Goal: Task Accomplishment & Management: Use online tool/utility

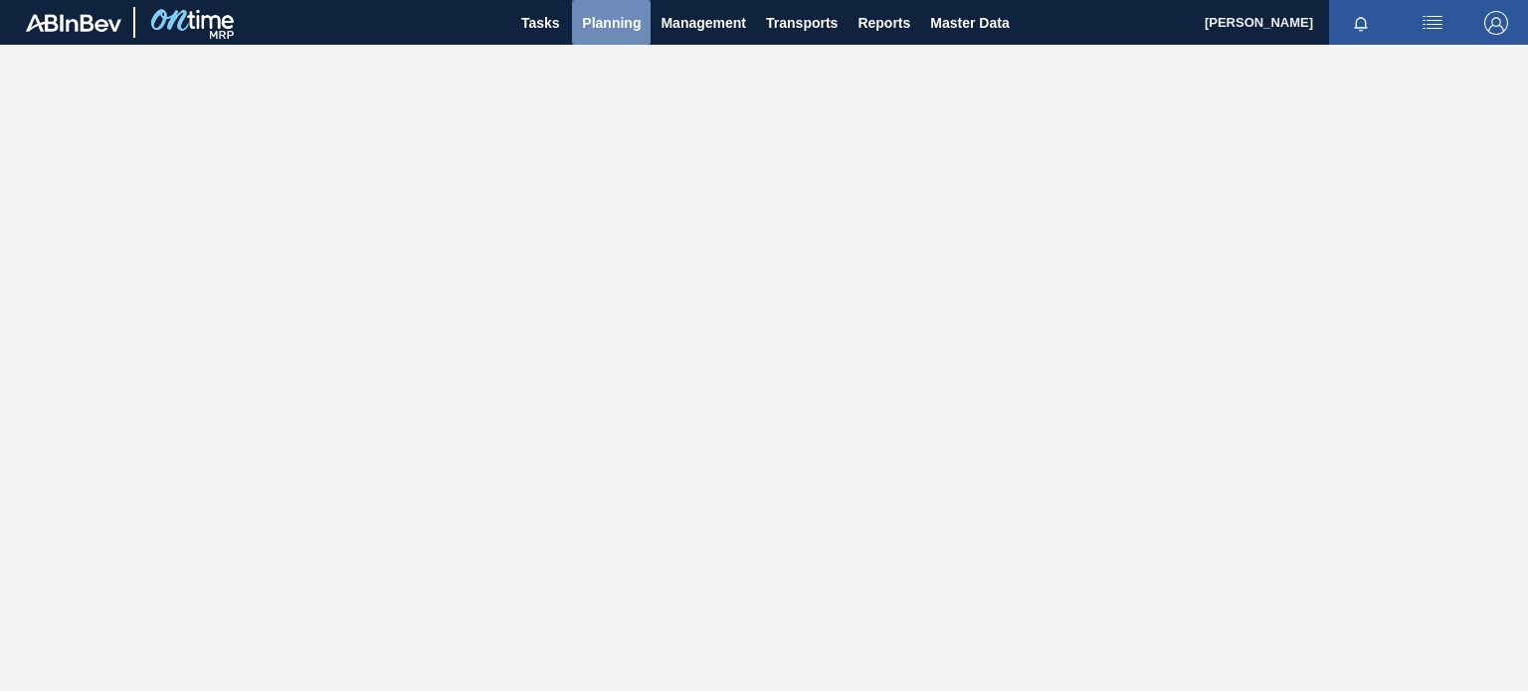
click at [621, 38] on button "Planning" at bounding box center [611, 22] width 79 height 45
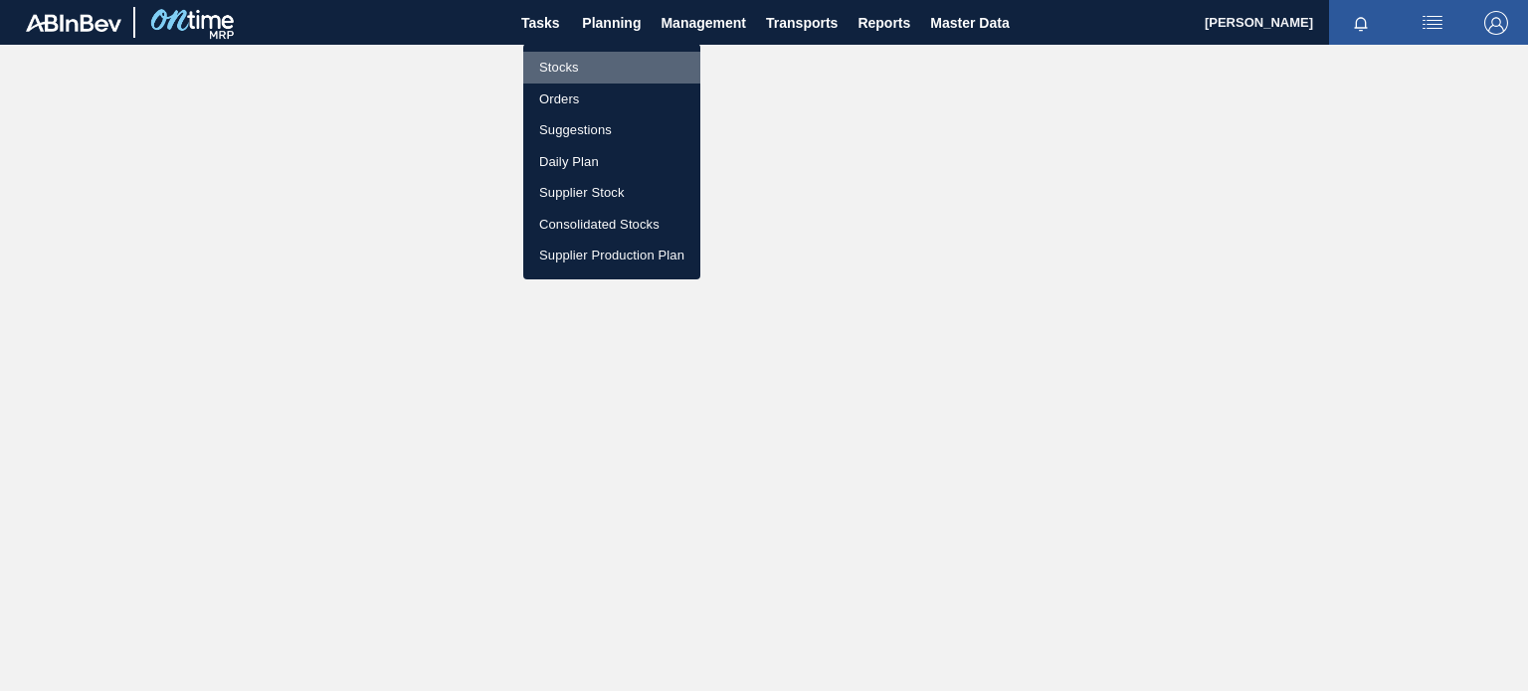
click at [564, 62] on li "Stocks" at bounding box center [611, 68] width 177 height 32
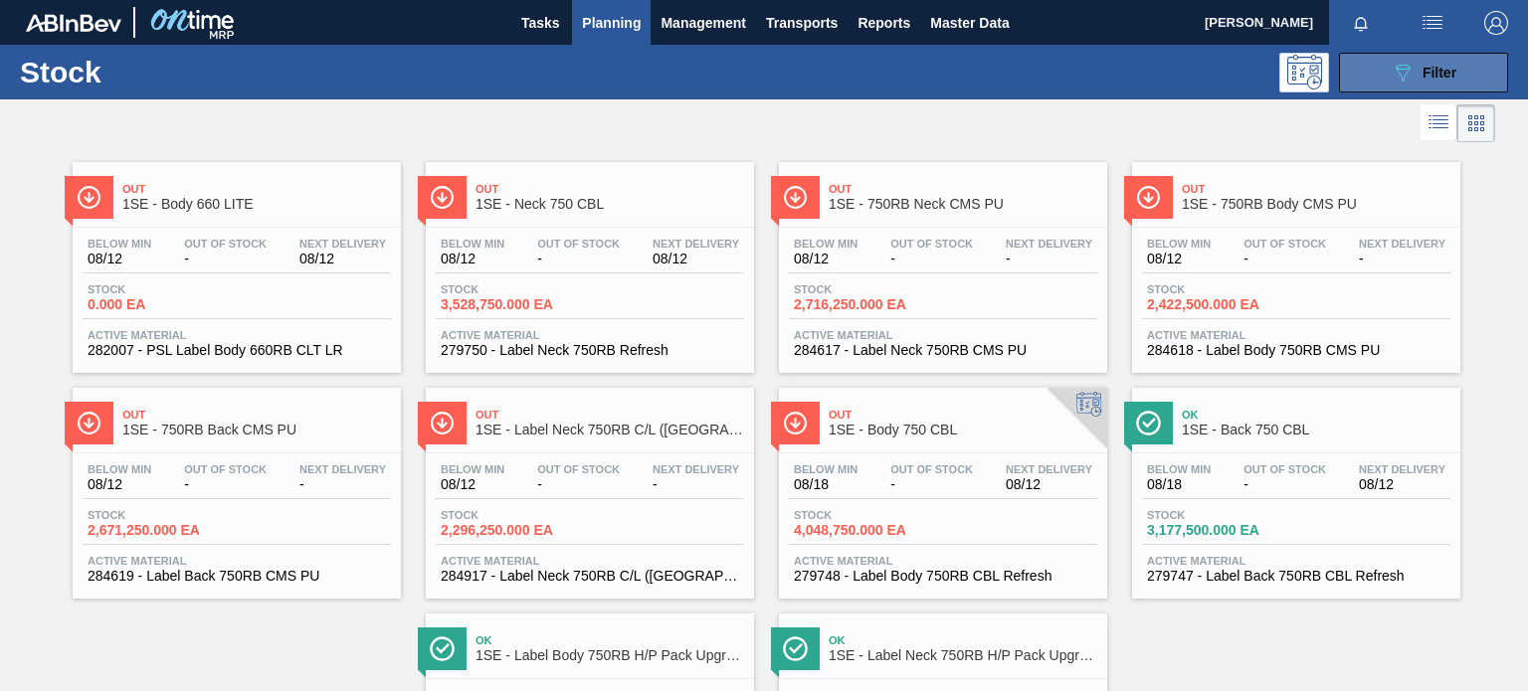
click at [1422, 65] on span "Filter" at bounding box center [1439, 73] width 34 height 16
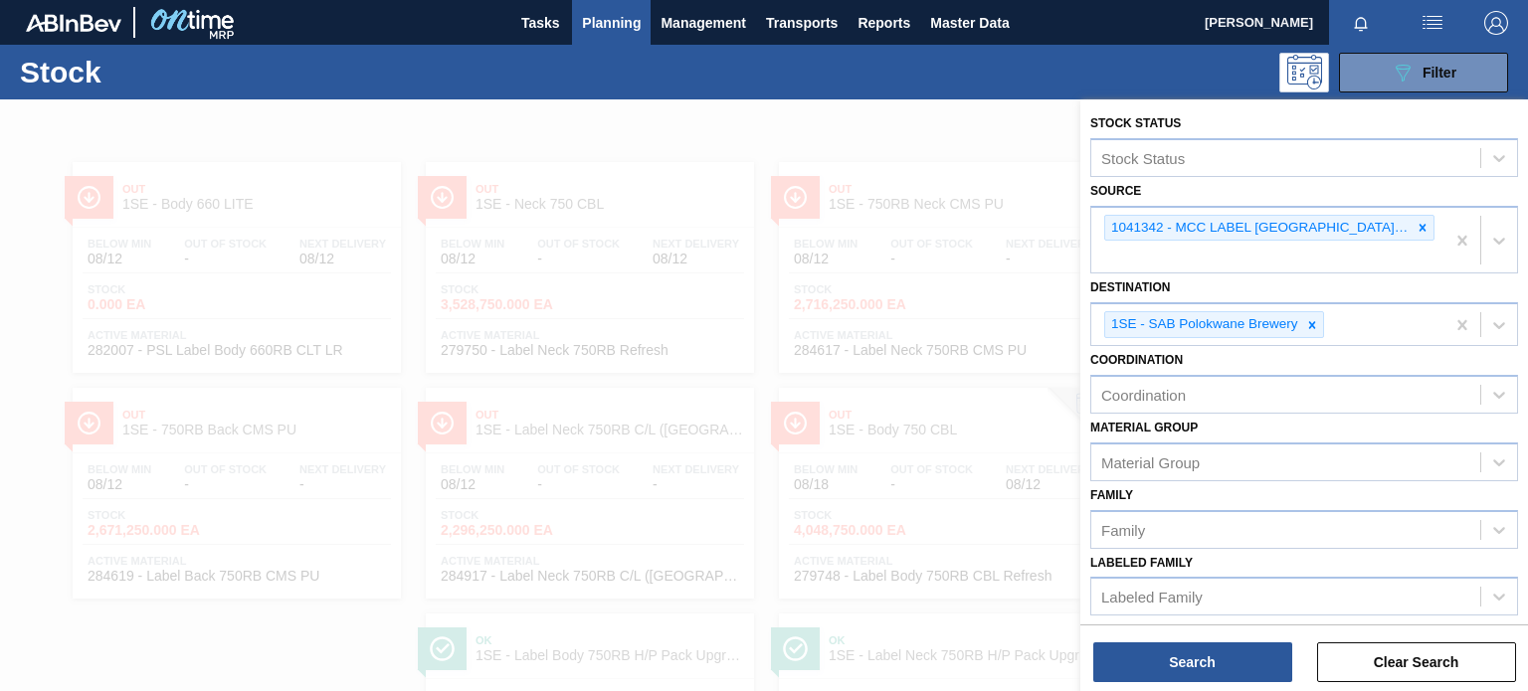
click at [972, 256] on div at bounding box center [764, 444] width 1528 height 691
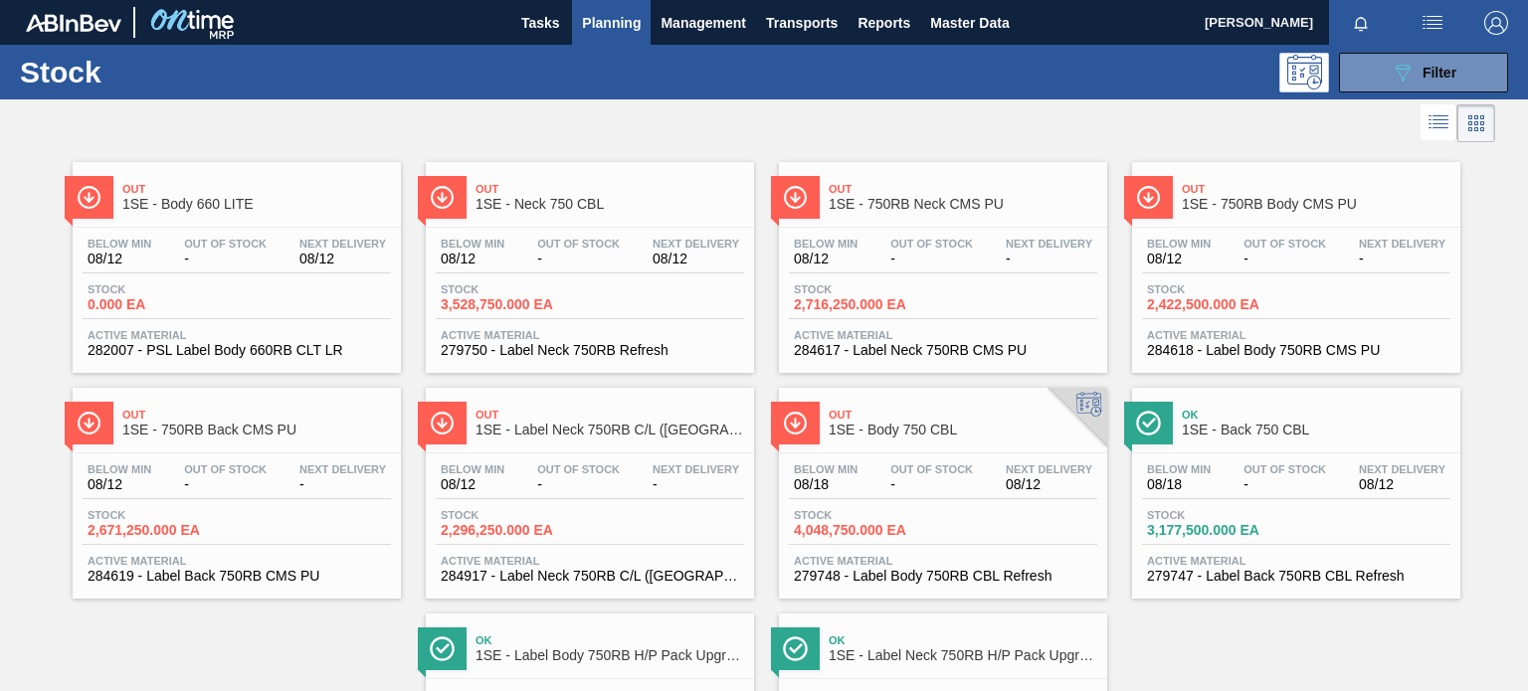
click at [863, 427] on span "1SE - Body 750 CBL" at bounding box center [963, 430] width 269 height 15
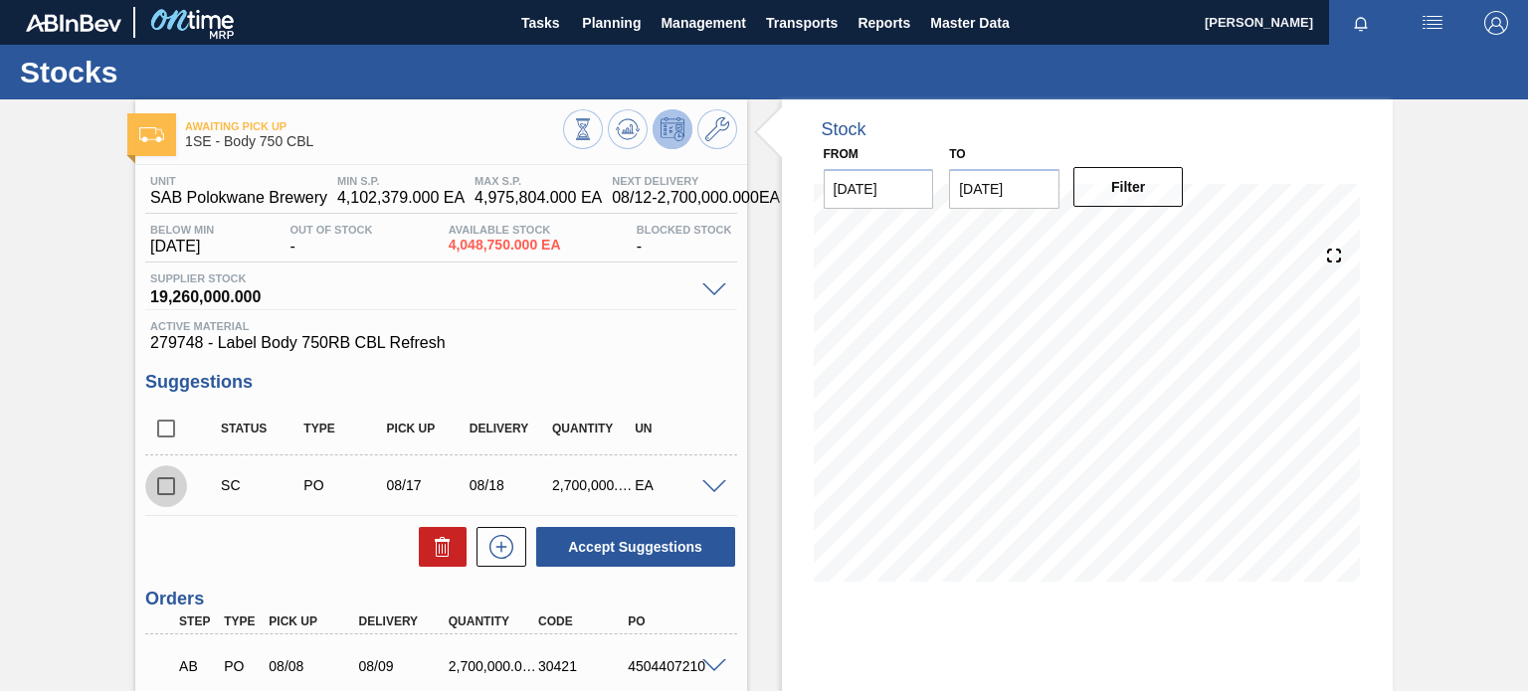
click at [171, 480] on input "checkbox" at bounding box center [166, 487] width 42 height 42
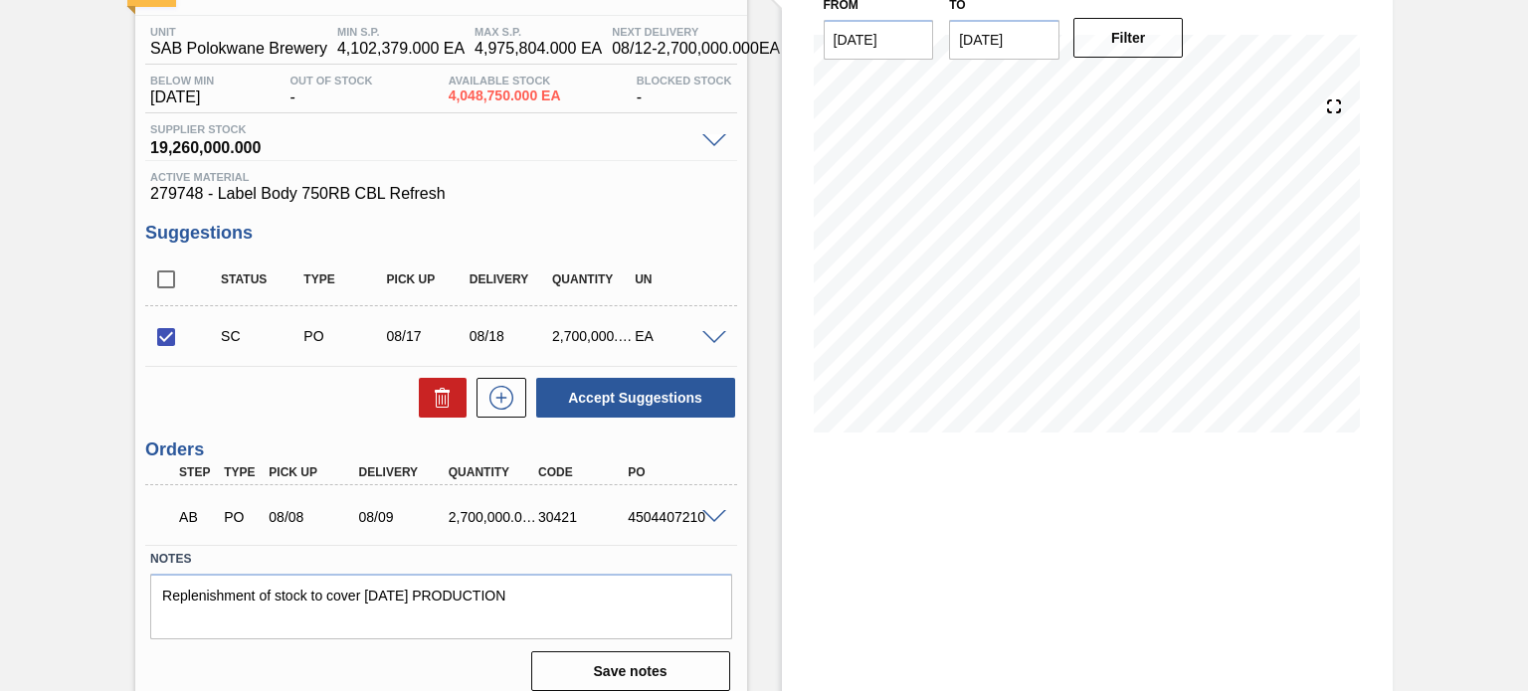
scroll to position [165, 0]
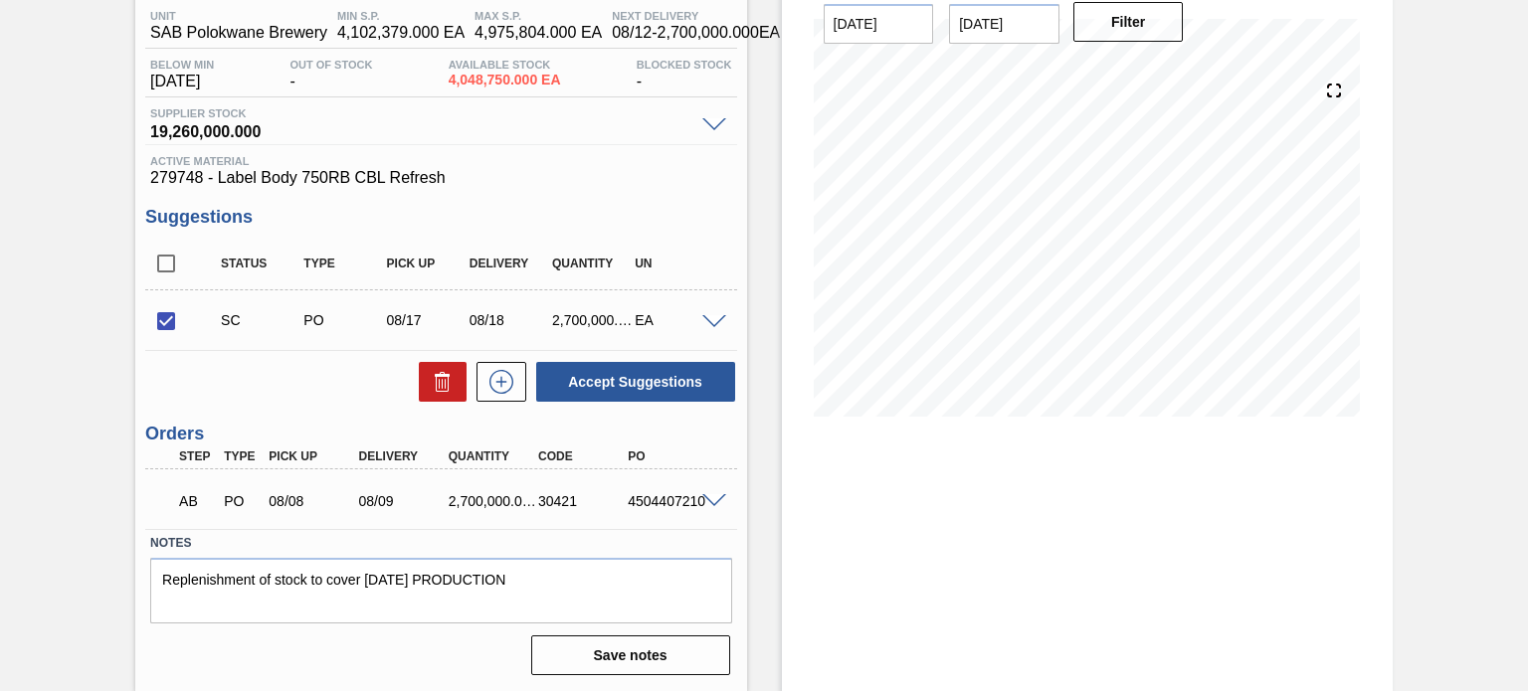
click at [712, 494] on span at bounding box center [714, 501] width 24 height 15
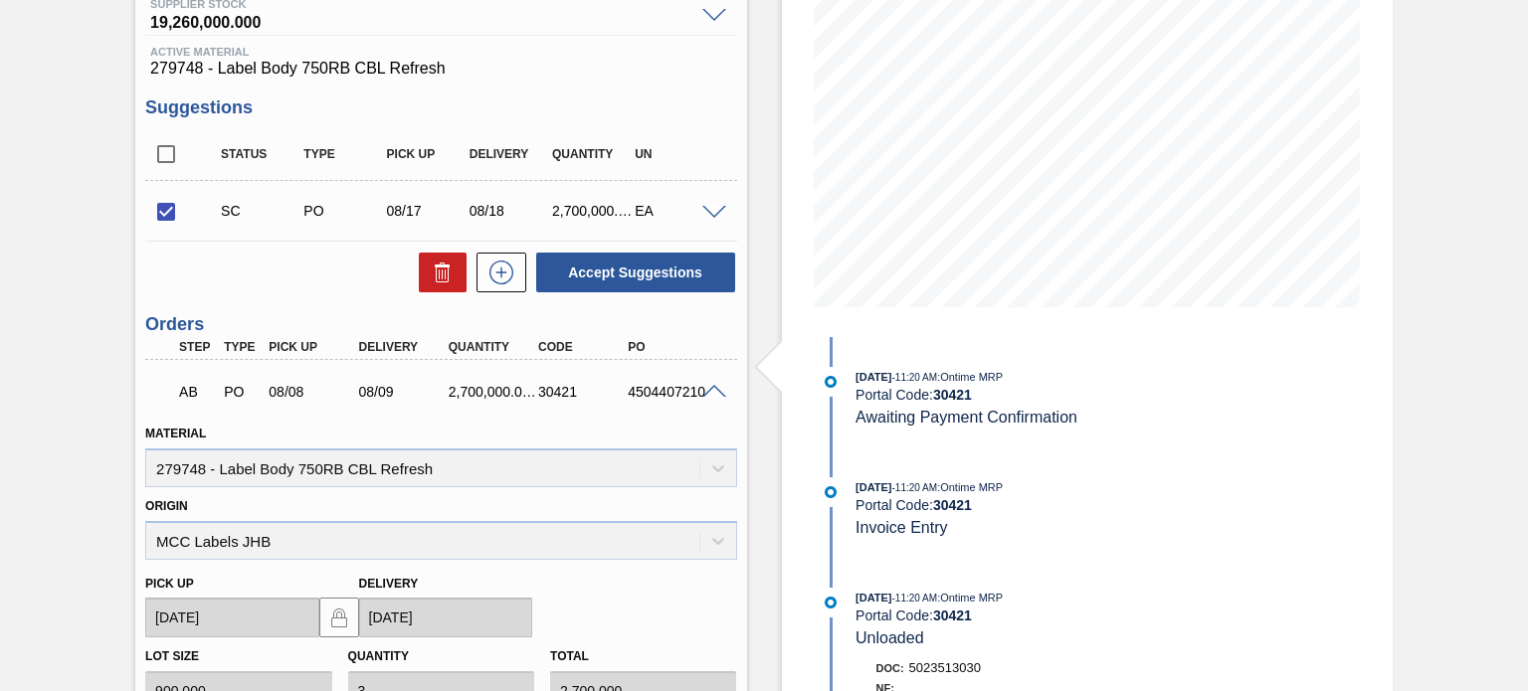
scroll to position [278, 0]
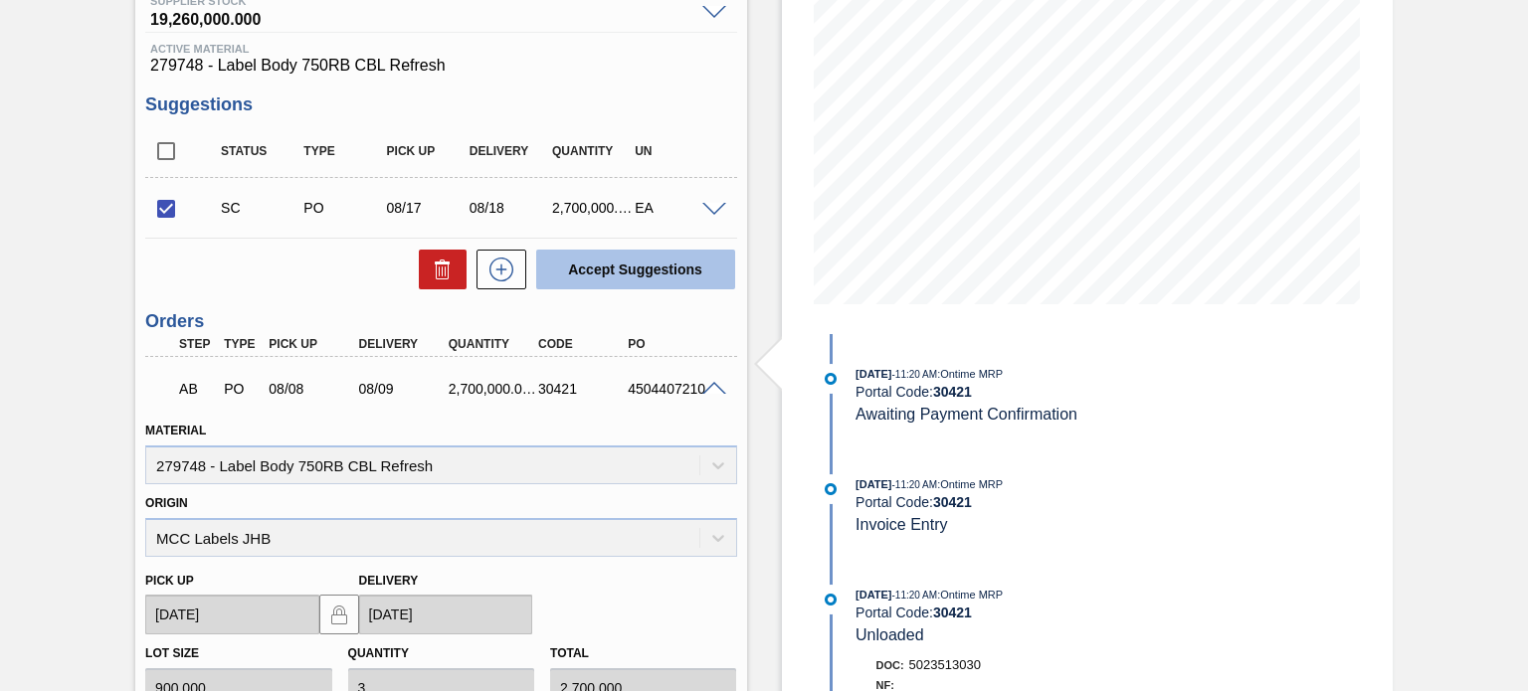
click at [673, 255] on button "Accept Suggestions" at bounding box center [635, 270] width 199 height 40
checkbox input "false"
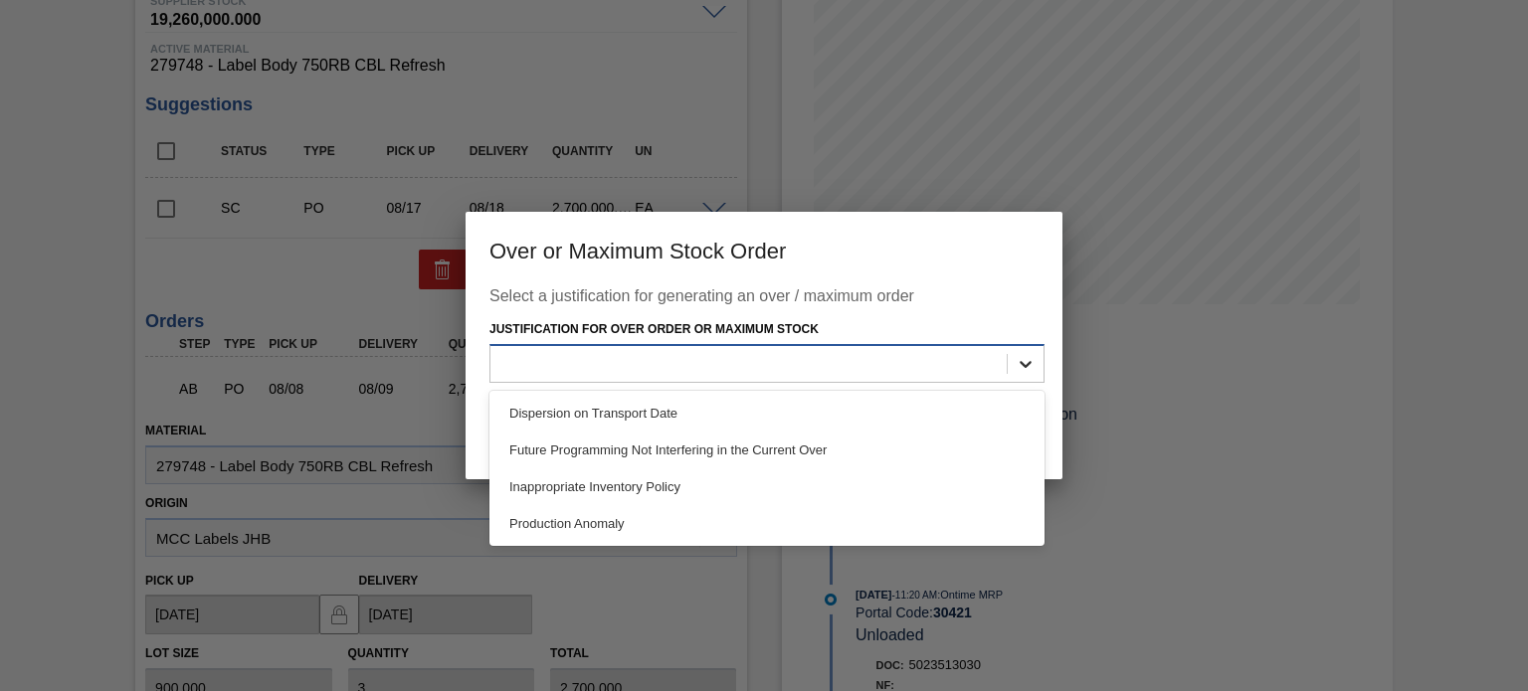
click at [1027, 364] on icon at bounding box center [1026, 364] width 20 height 20
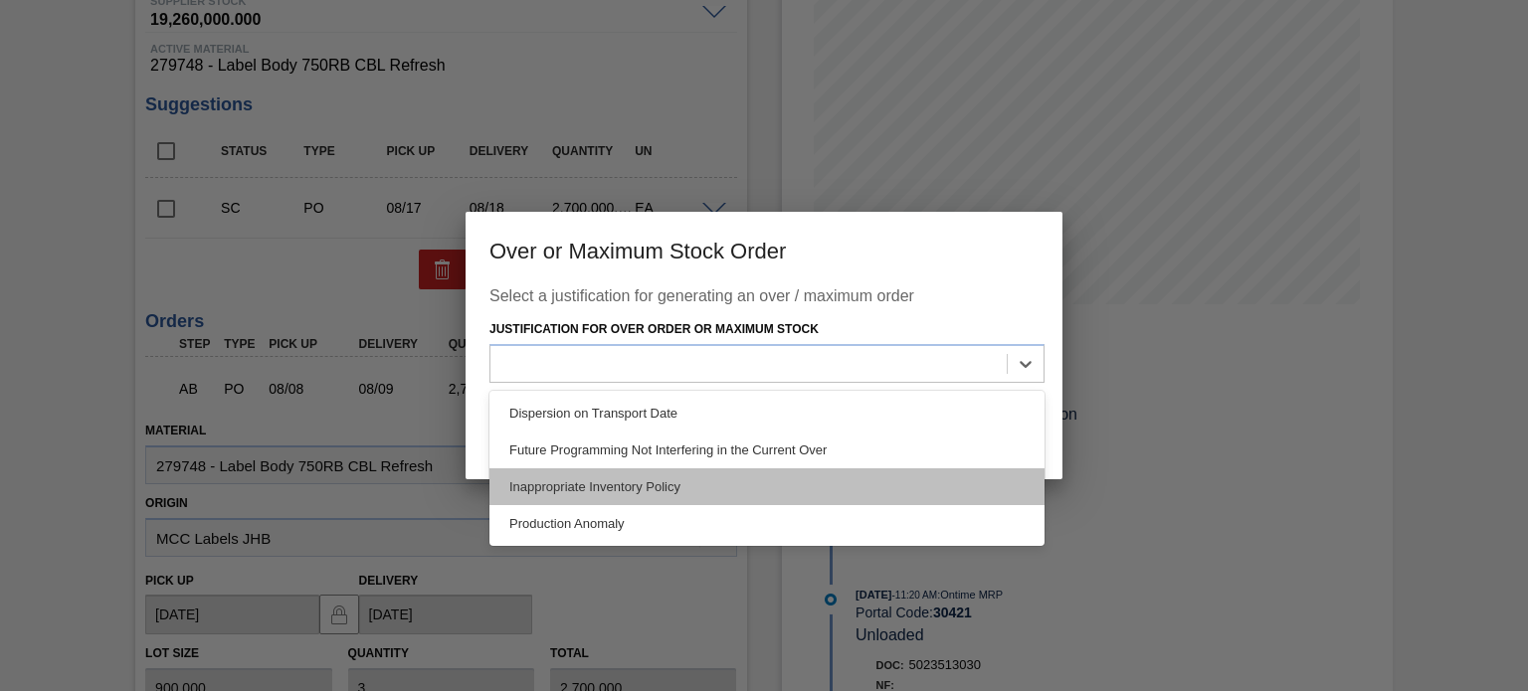
click at [714, 473] on div "Inappropriate Inventory Policy" at bounding box center [766, 487] width 555 height 37
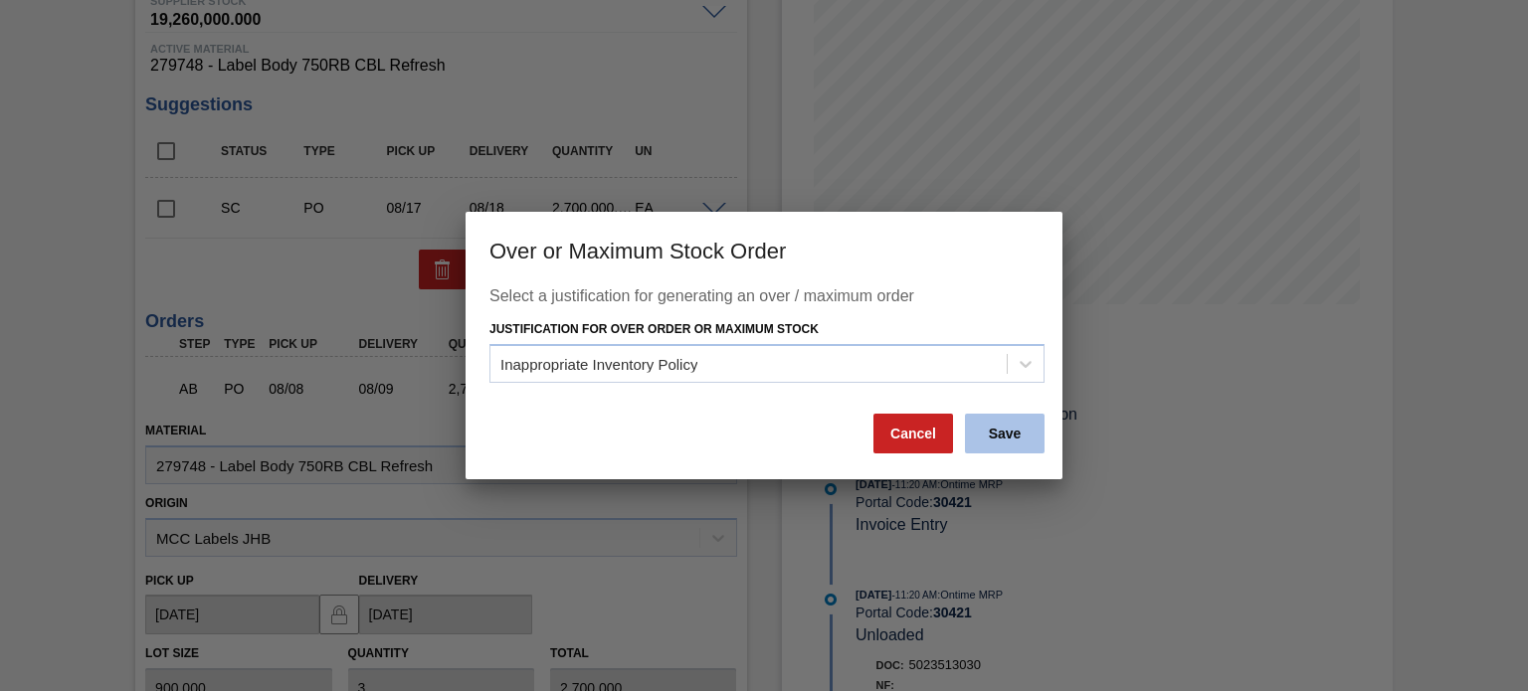
click at [1014, 441] on button "Save" at bounding box center [1005, 434] width 80 height 40
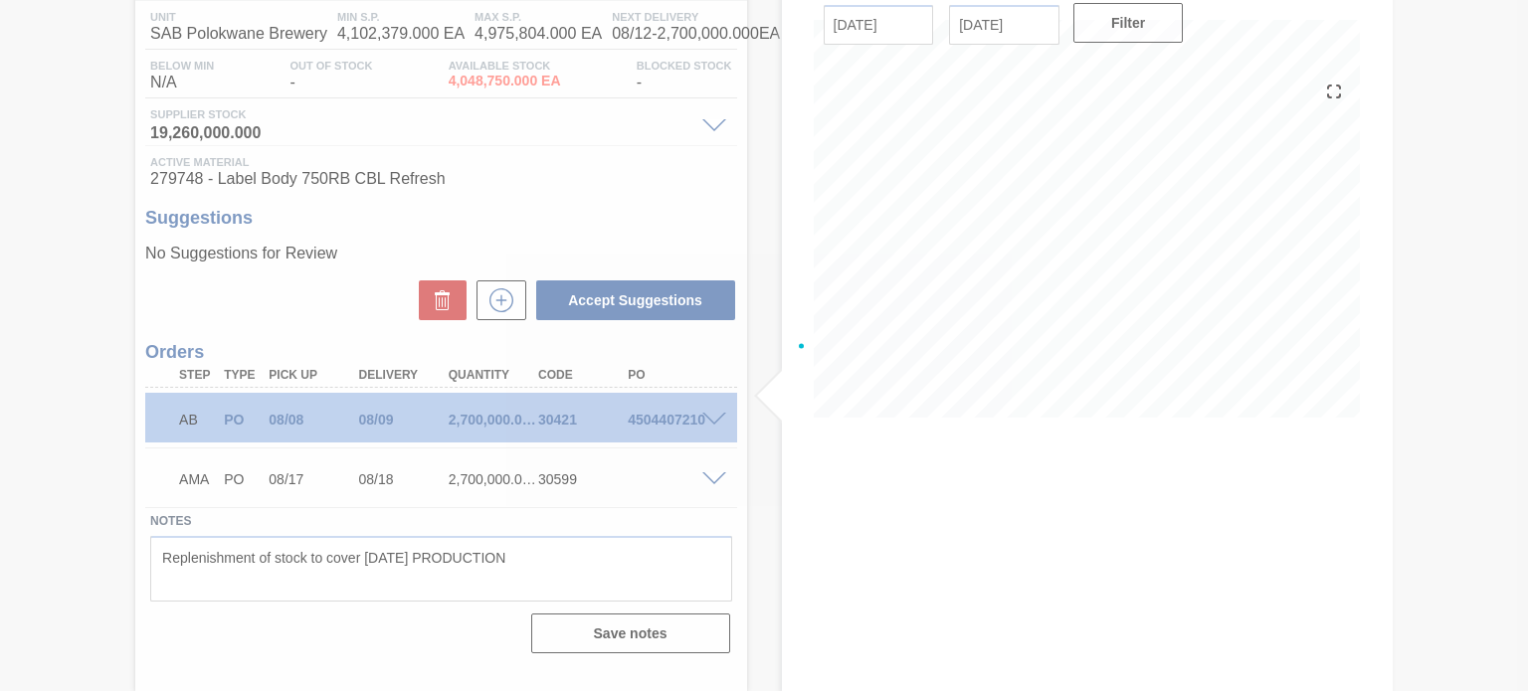
scroll to position [163, 0]
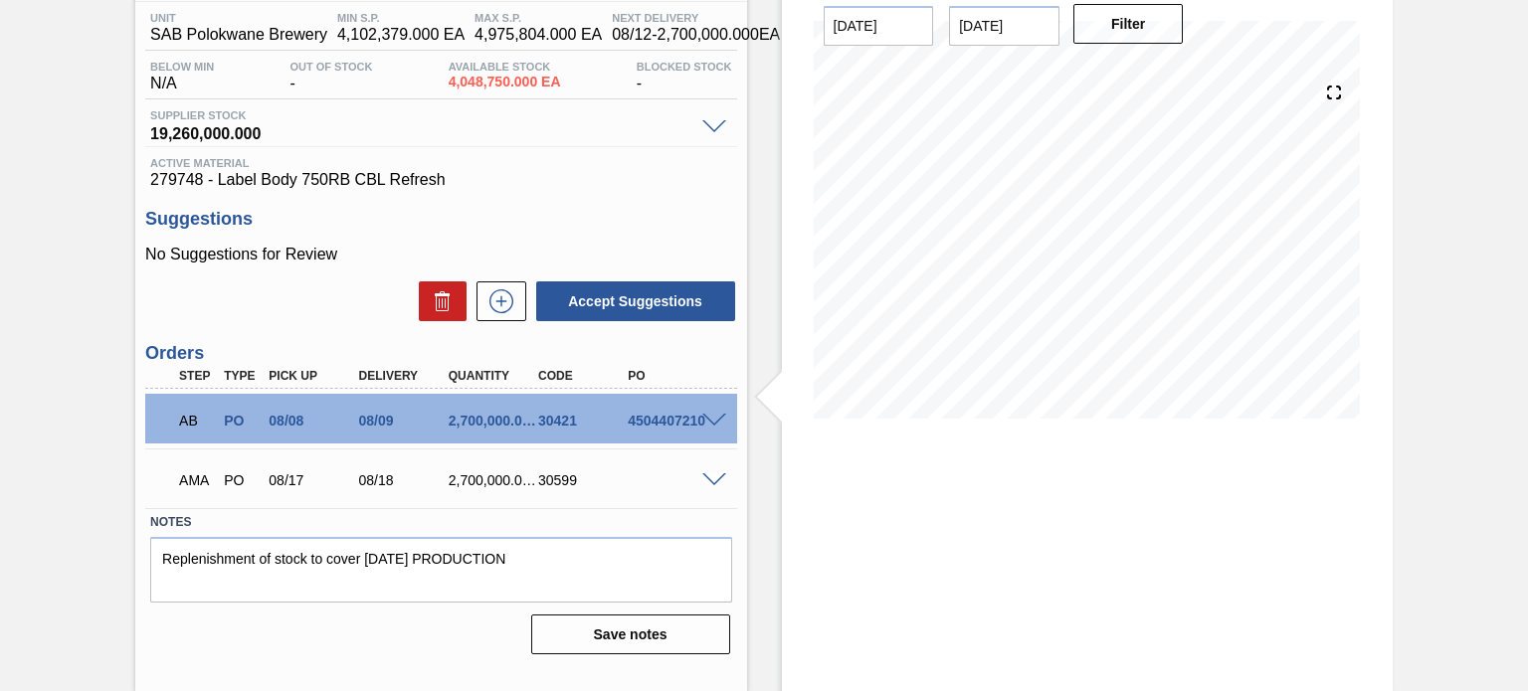
click at [708, 476] on span at bounding box center [714, 480] width 24 height 15
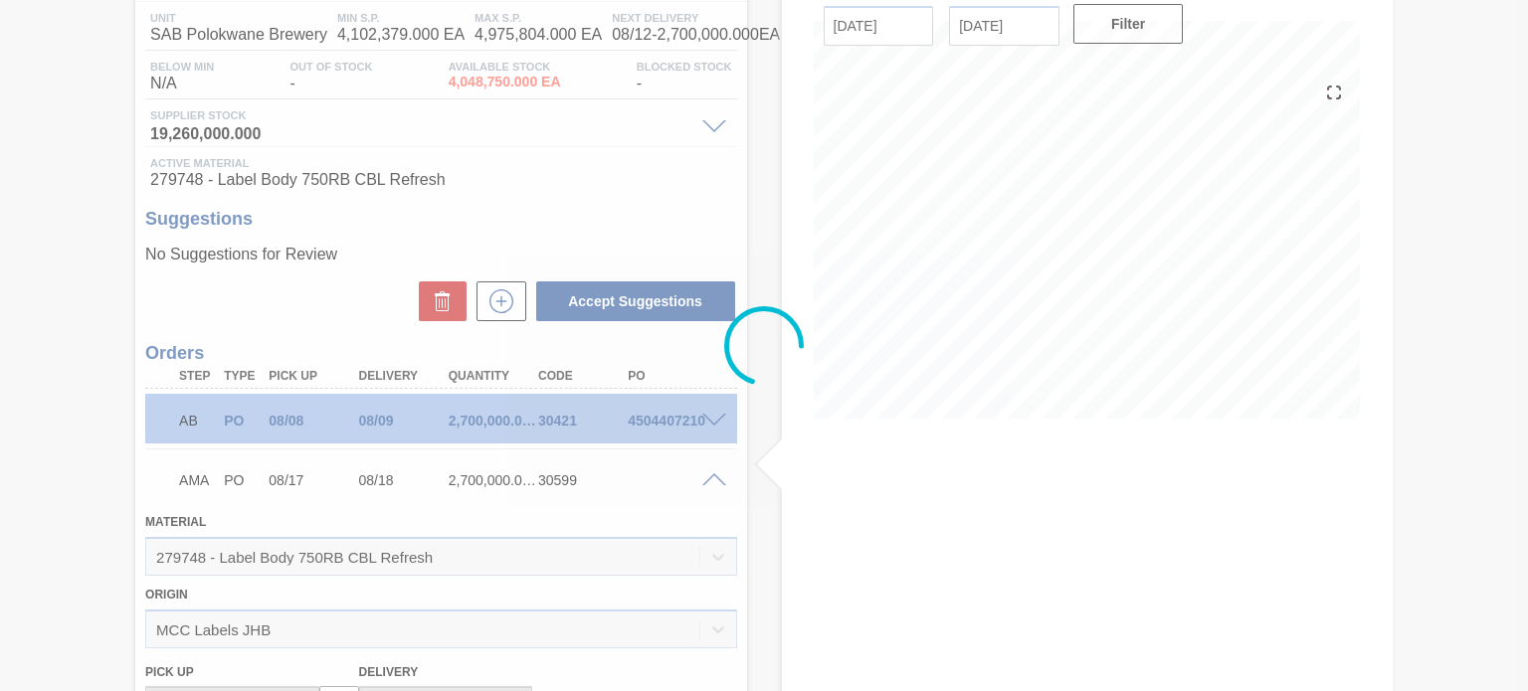
scroll to position [278, 0]
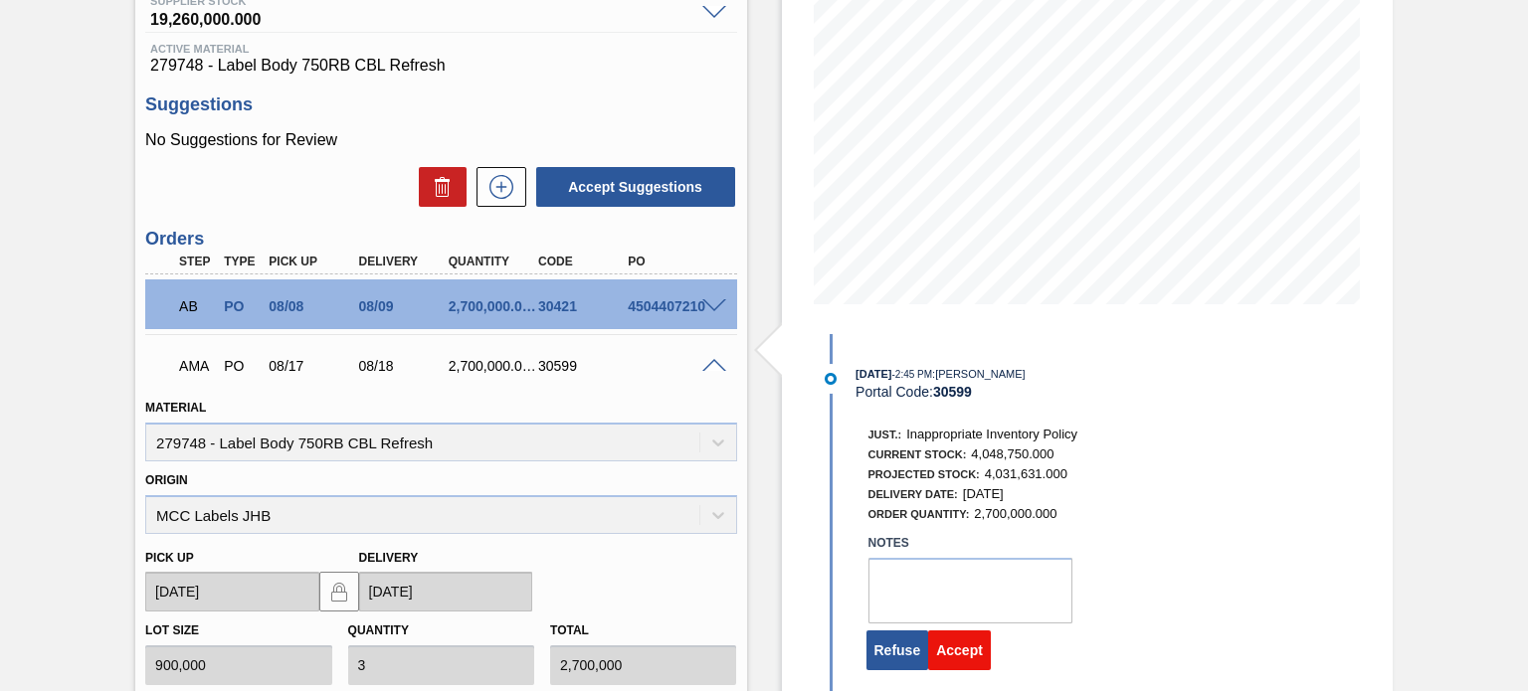
click at [967, 656] on button "Accept" at bounding box center [959, 651] width 63 height 40
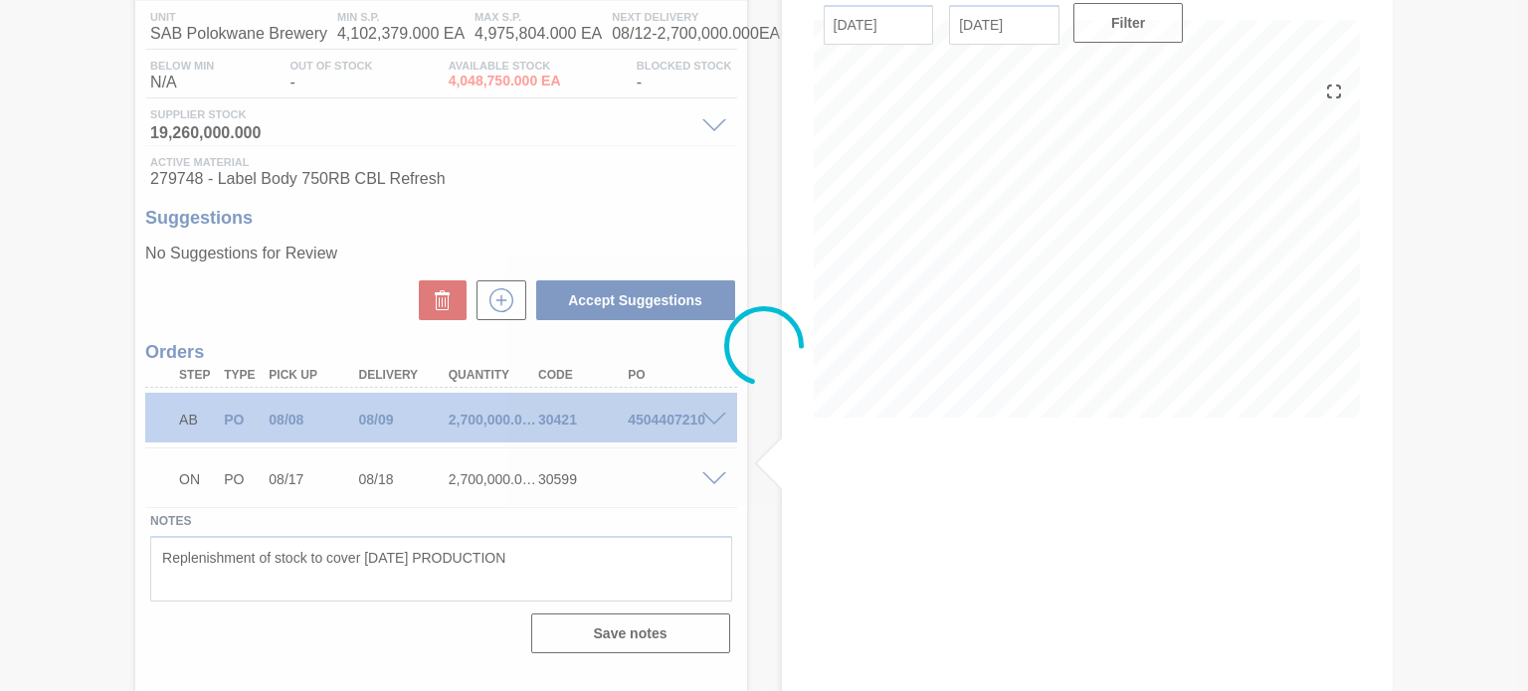
scroll to position [163, 0]
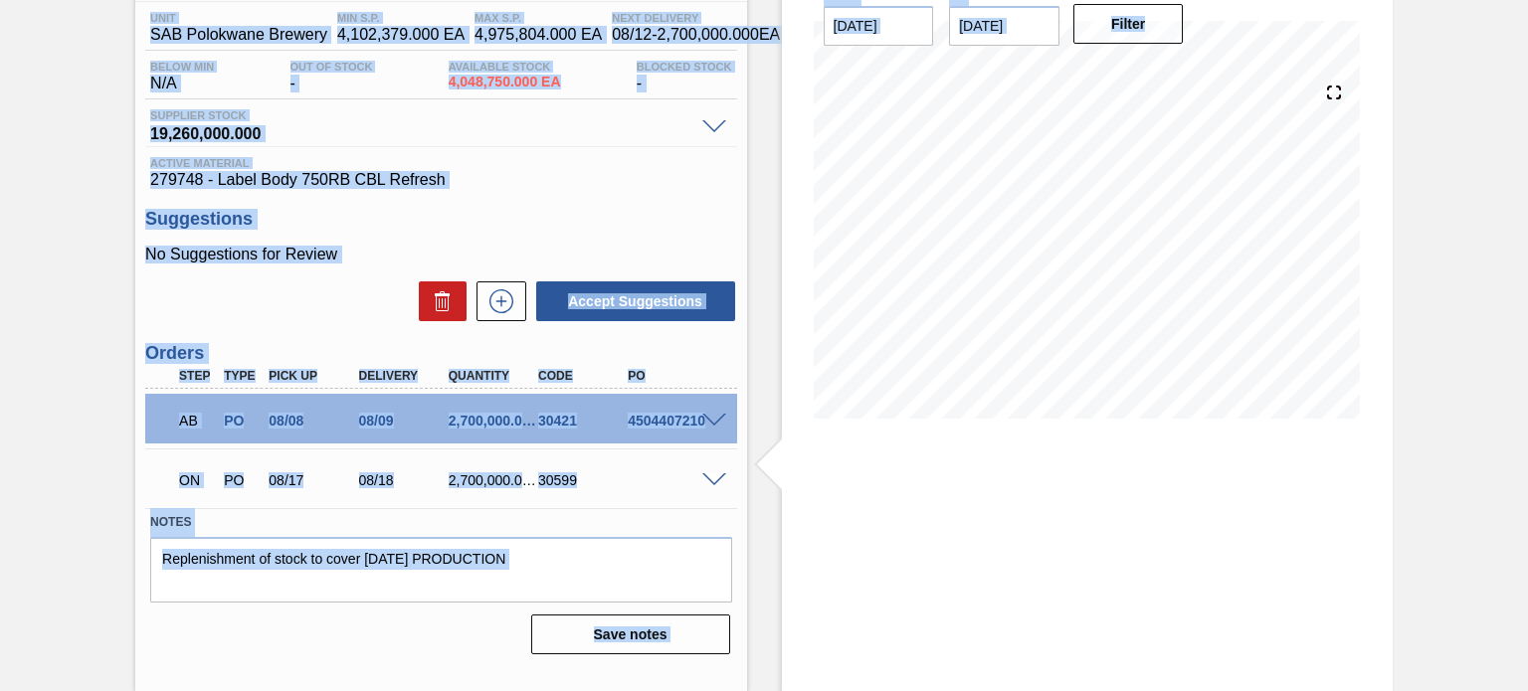
drag, startPoint x: 1516, startPoint y: 175, endPoint x: 1530, endPoint y: 172, distance: 14.2
click at [1527, 0] on html "Tasks Planning Management Transports Reports Master Data [PERSON_NAME] Mark all…" at bounding box center [764, 0] width 1528 height 0
click at [1395, 178] on div "Awaiting Pick Up 1SE - Body 750 CBL Unit SAB Polokwane Brewery MIN S.P. 4,102,3…" at bounding box center [764, 314] width 1528 height 756
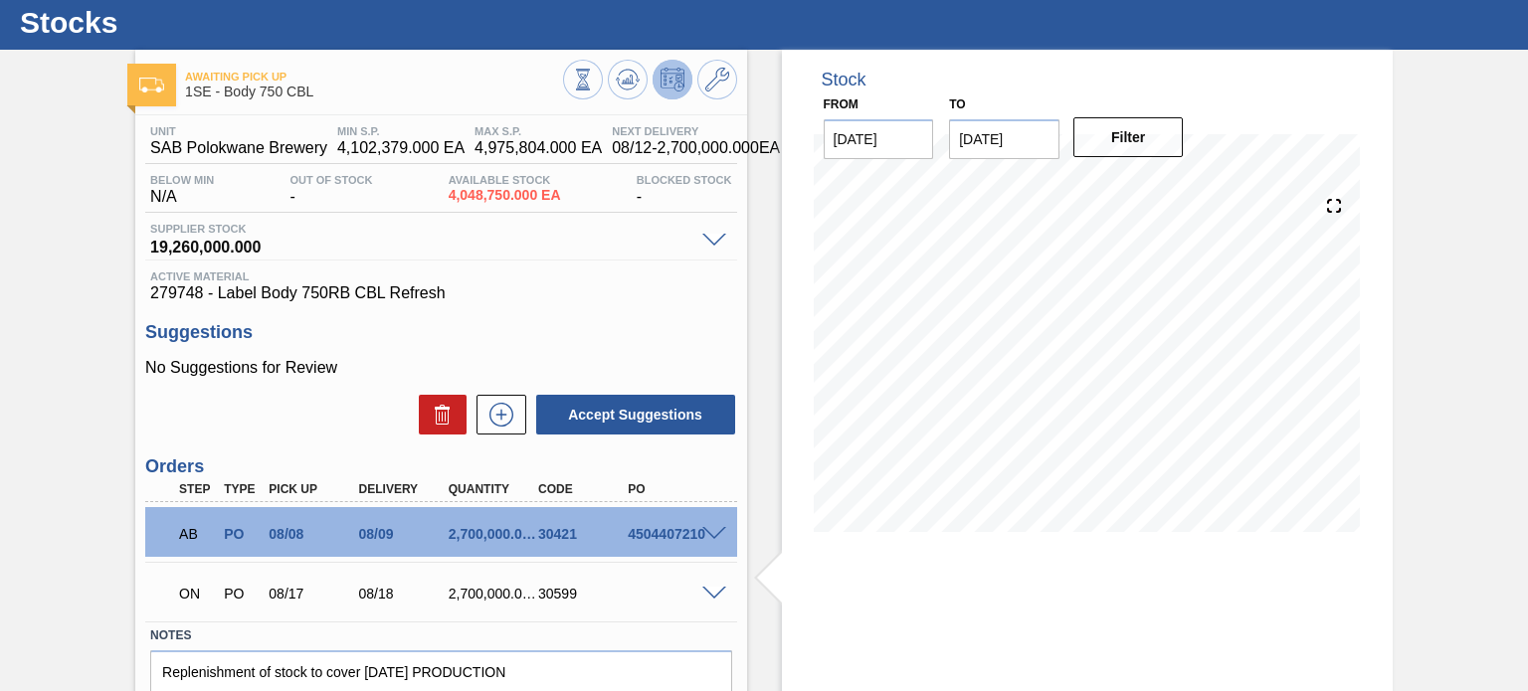
scroll to position [0, 0]
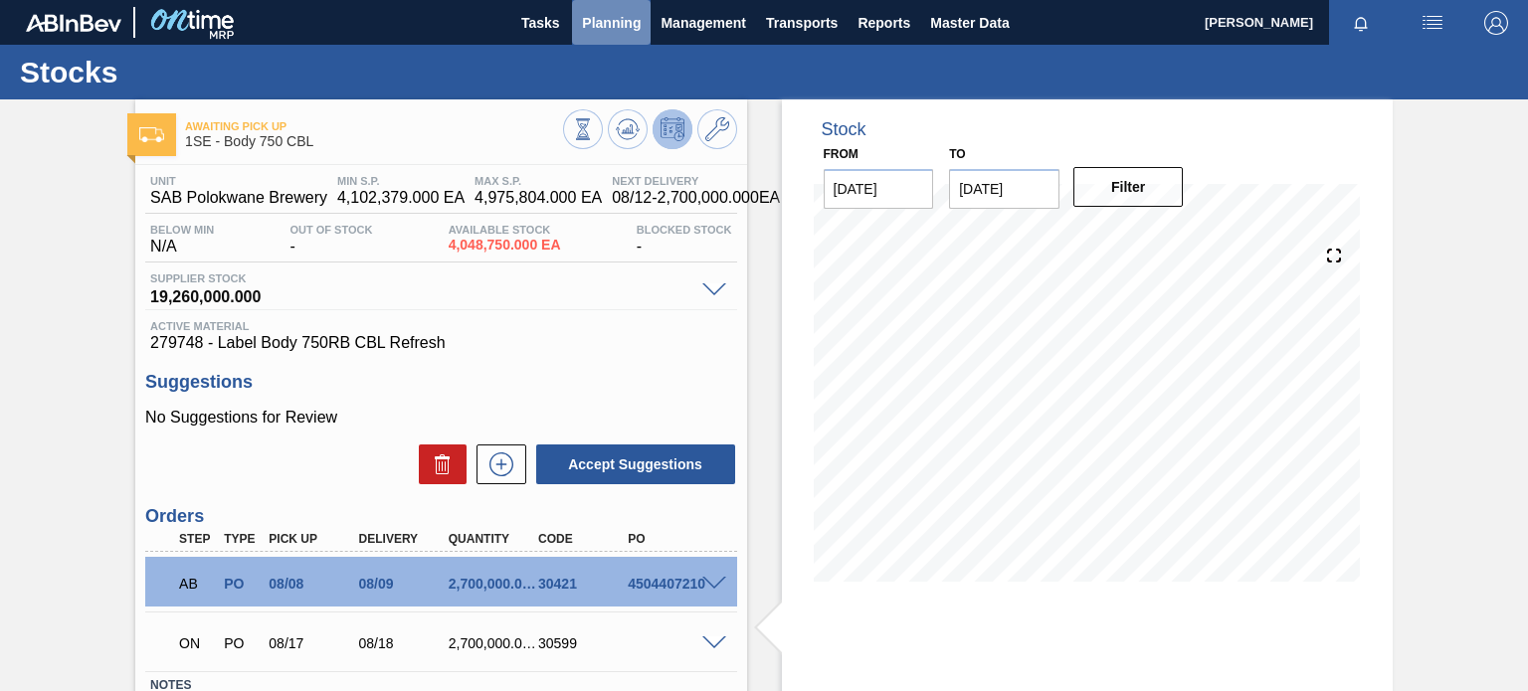
click at [624, 16] on span "Planning" at bounding box center [611, 23] width 59 height 24
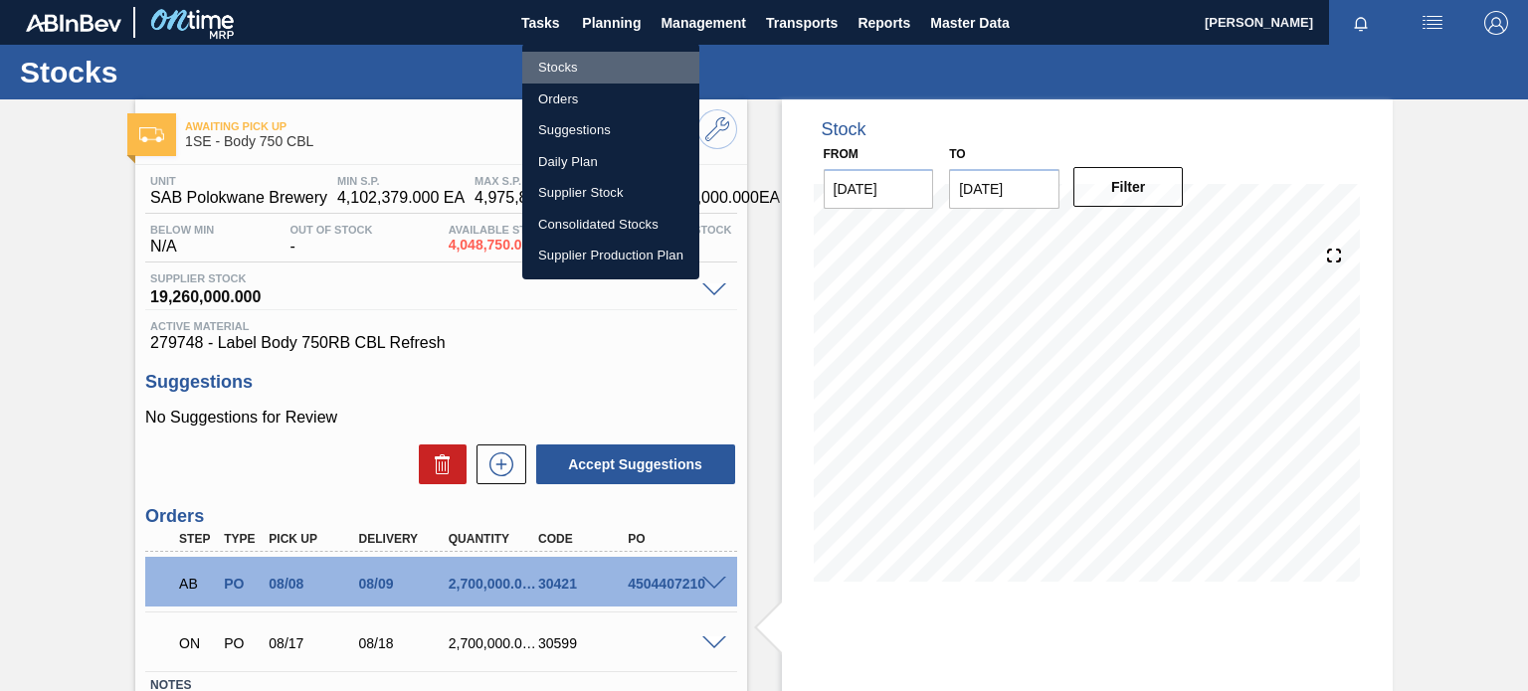
click at [552, 71] on li "Stocks" at bounding box center [610, 68] width 177 height 32
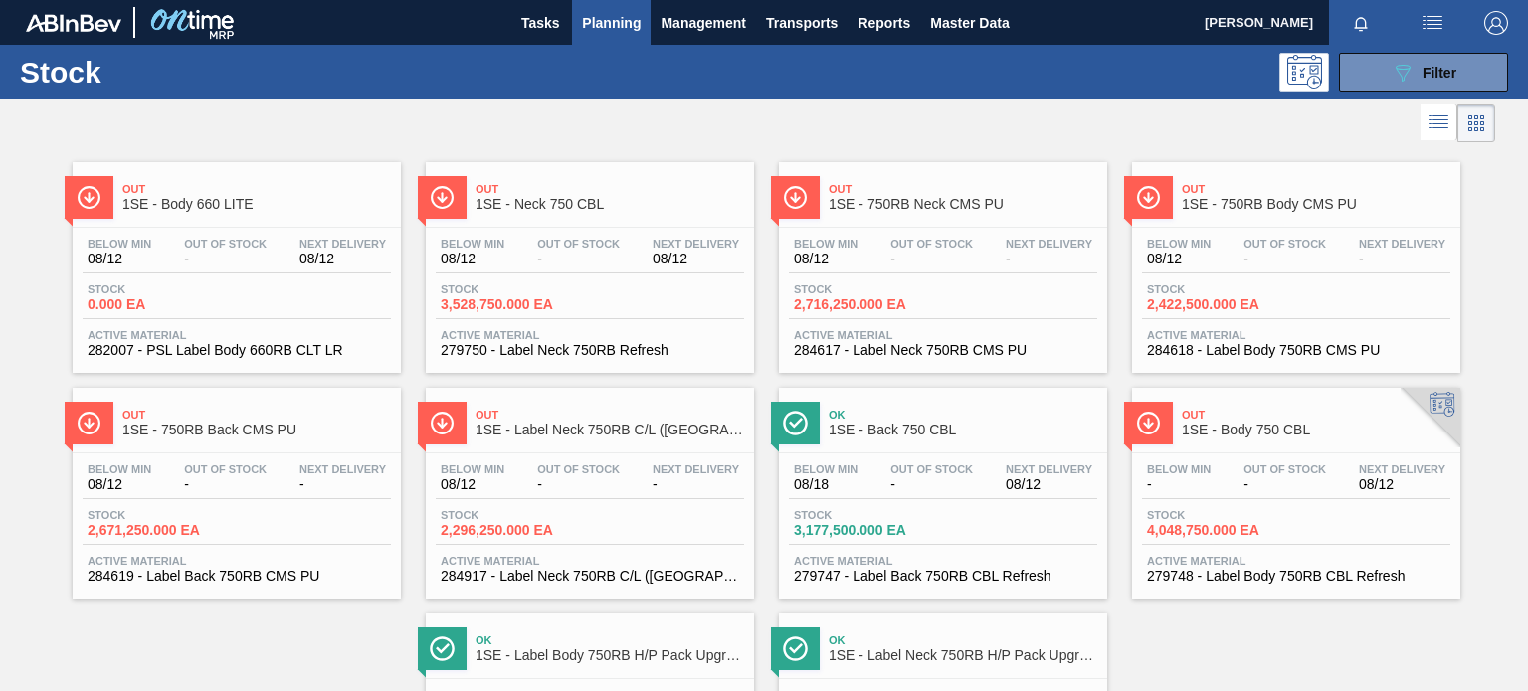
click at [580, 203] on span "1SE - Neck 750 CBL" at bounding box center [609, 204] width 269 height 15
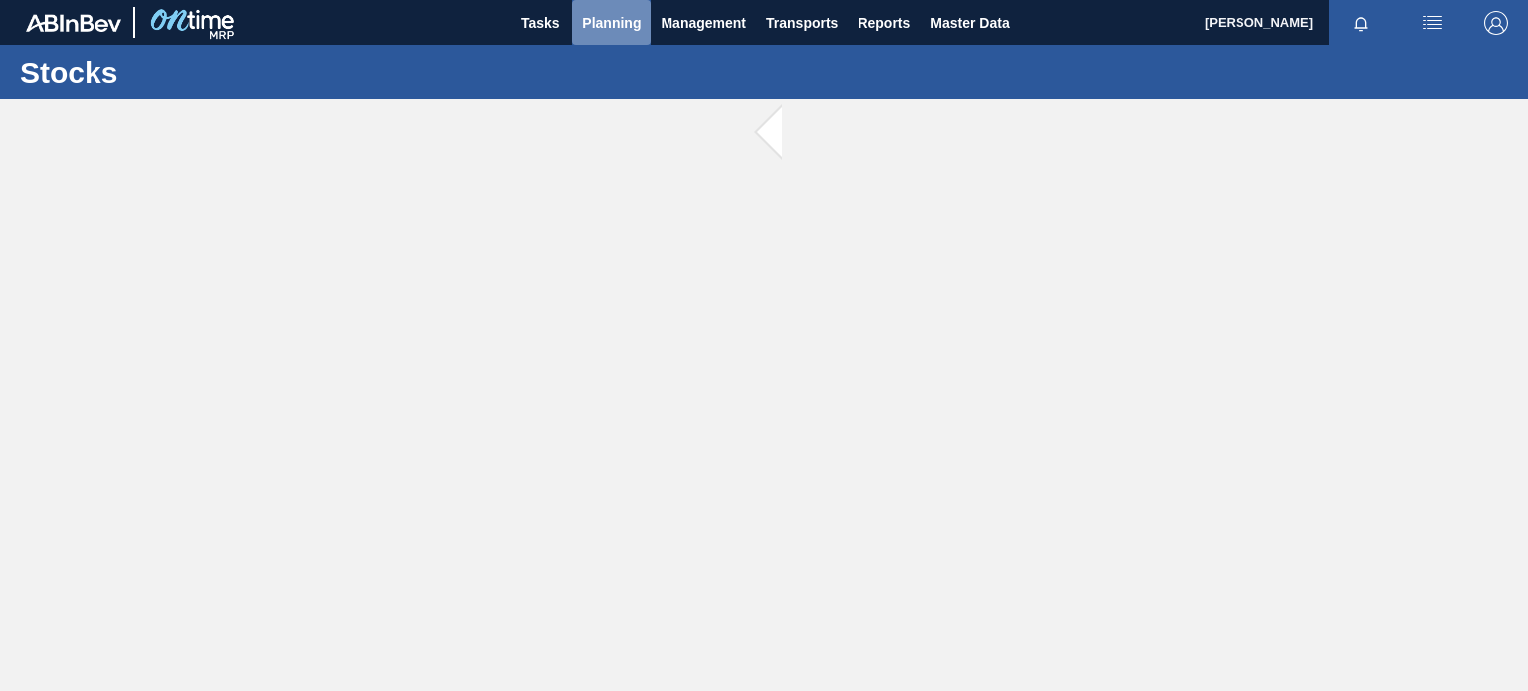
click at [606, 31] on span "Planning" at bounding box center [611, 23] width 59 height 24
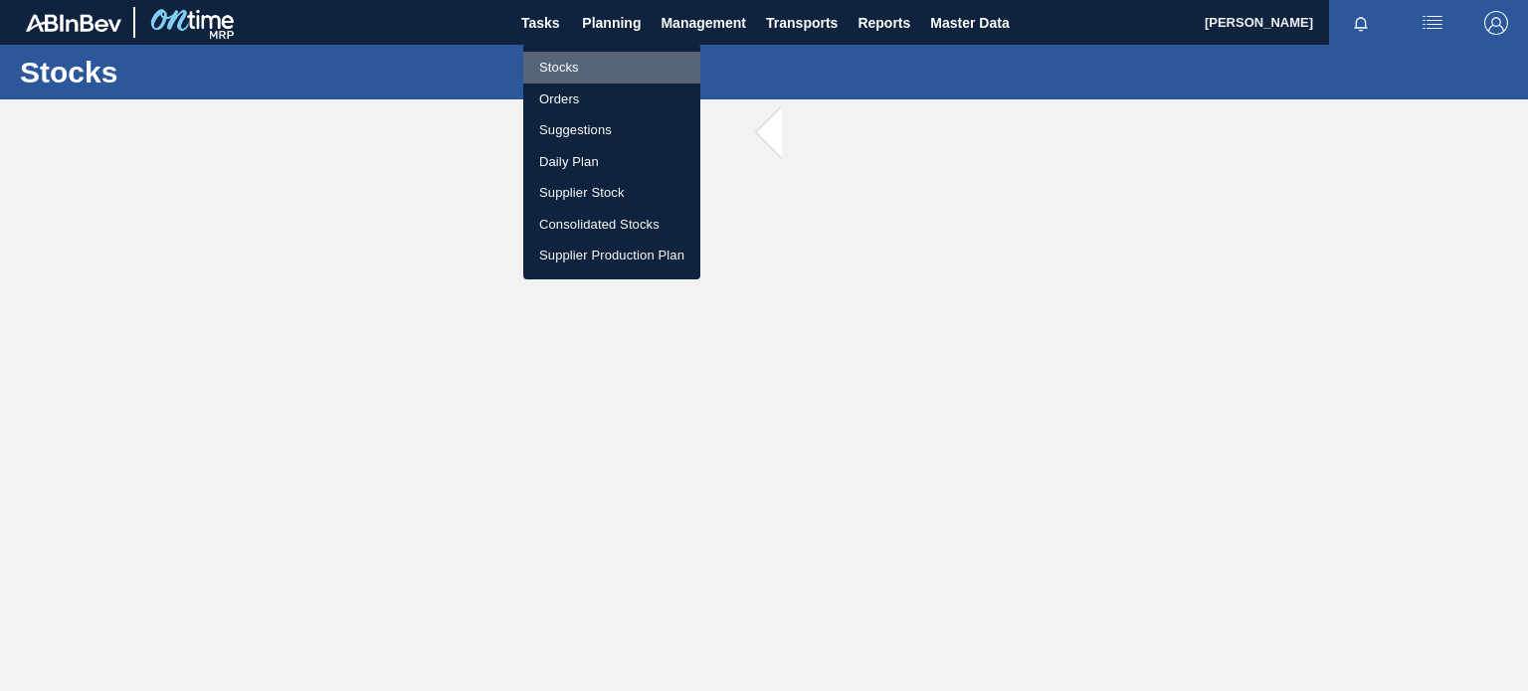
click at [558, 66] on li "Stocks" at bounding box center [611, 68] width 177 height 32
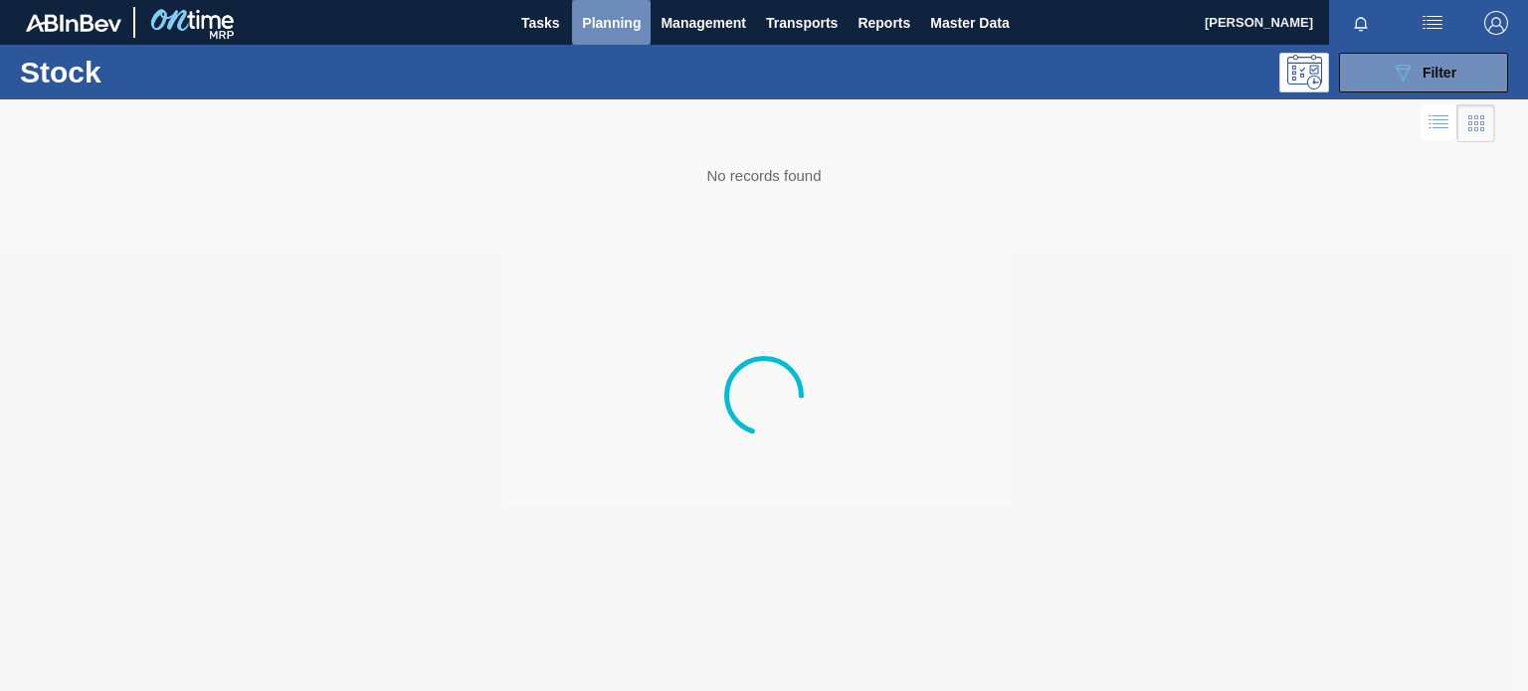
click at [620, 27] on span "Planning" at bounding box center [611, 23] width 59 height 24
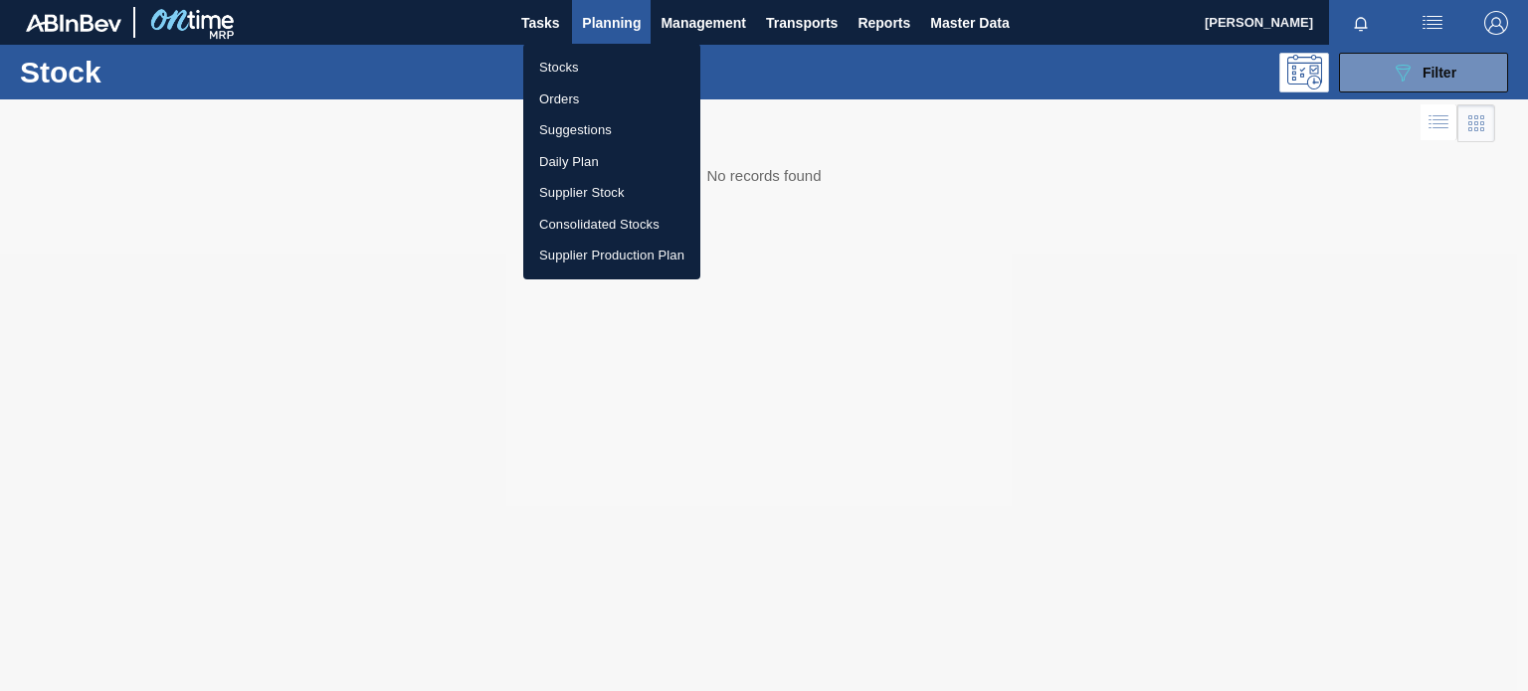
click at [605, 29] on div at bounding box center [764, 345] width 1528 height 691
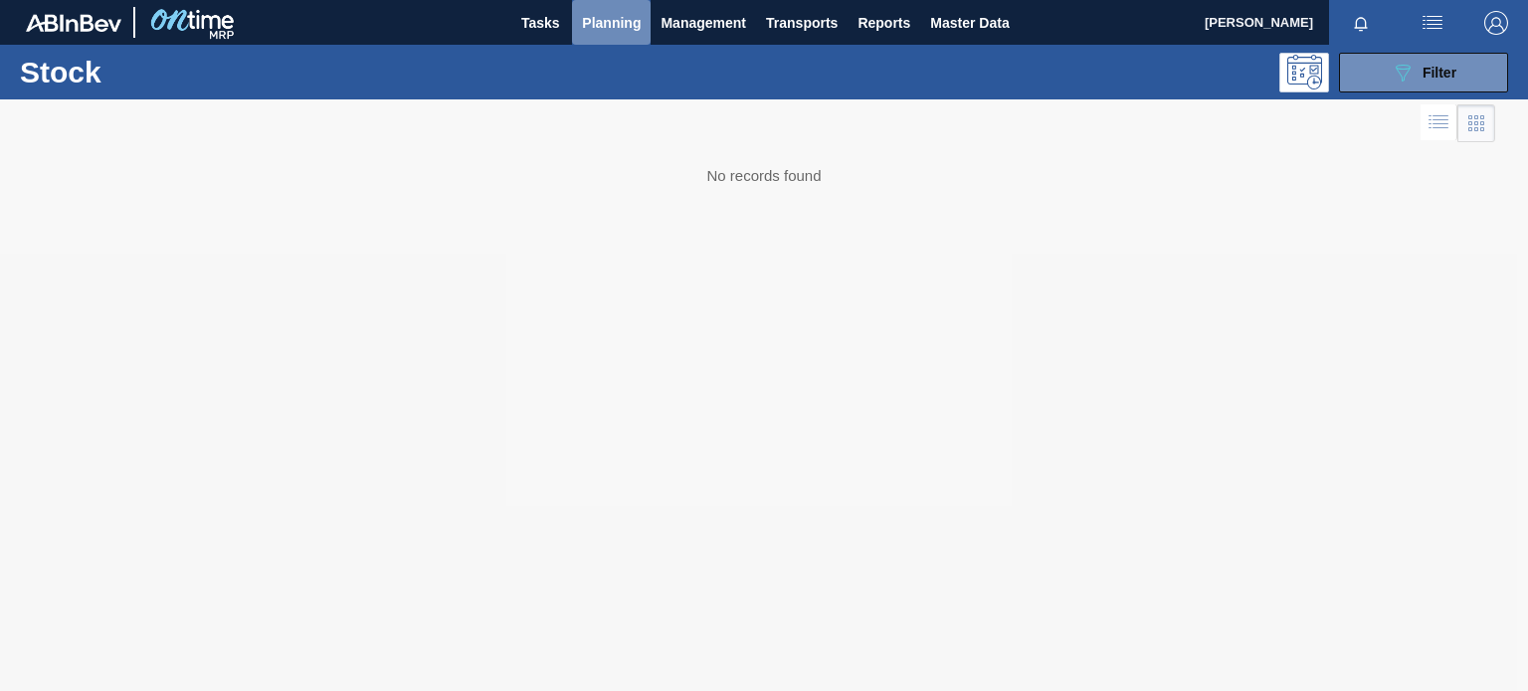
click at [621, 23] on span "Planning" at bounding box center [611, 23] width 59 height 24
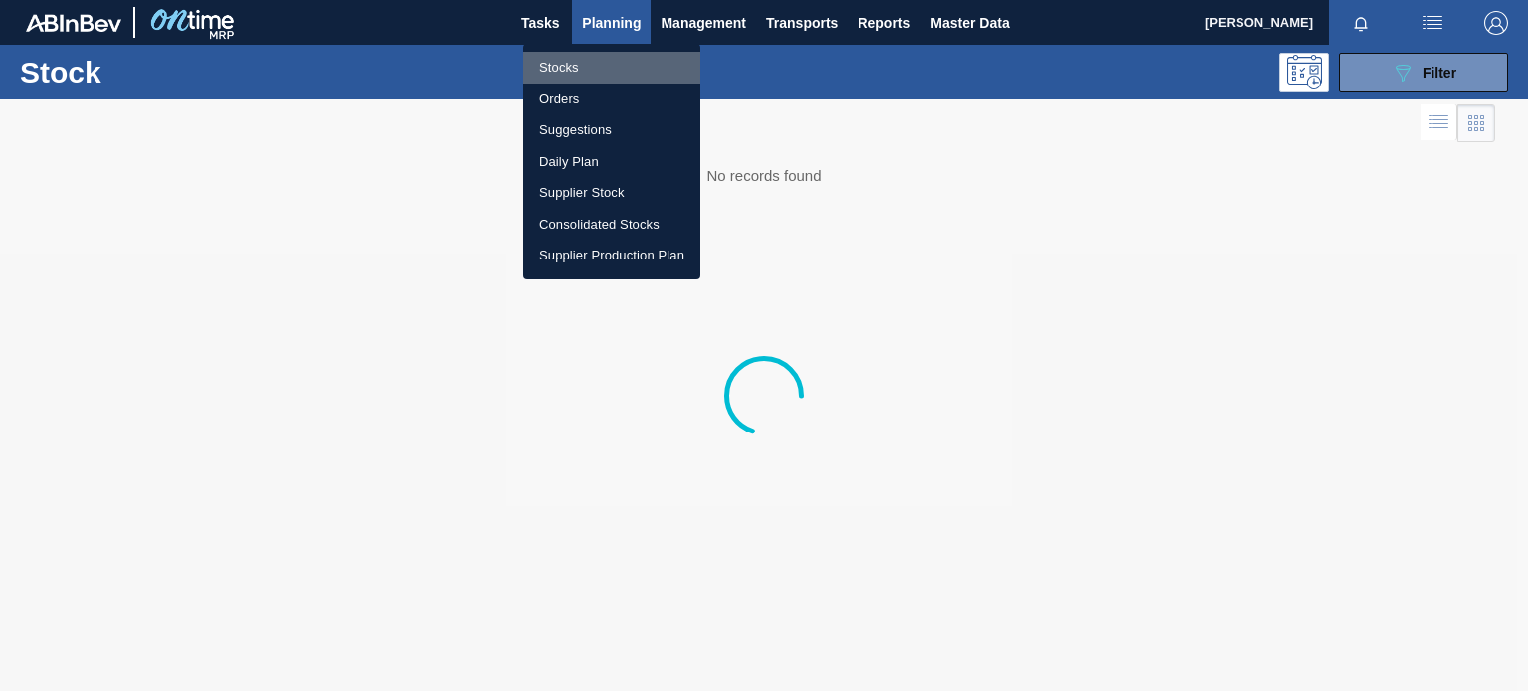
click at [555, 69] on li "Stocks" at bounding box center [611, 68] width 177 height 32
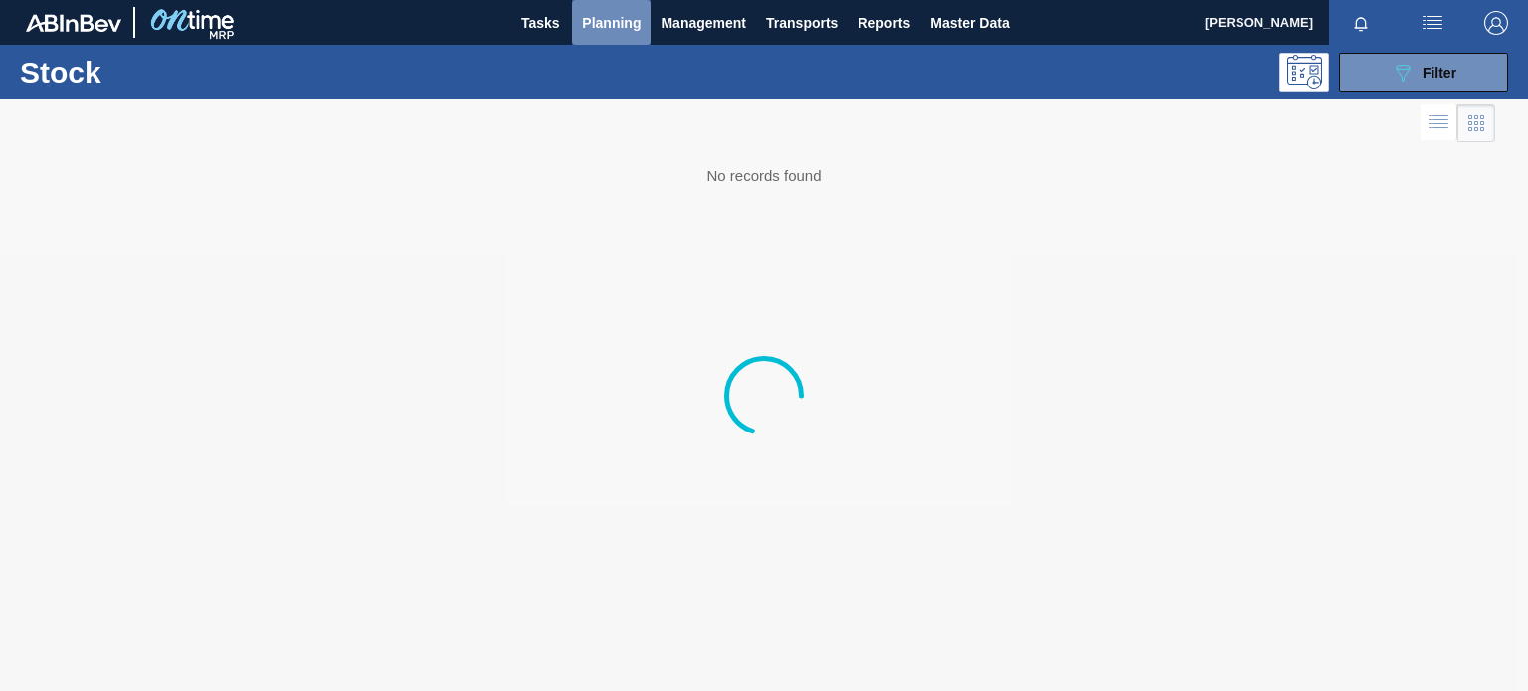
click at [588, 27] on span "Planning" at bounding box center [611, 23] width 59 height 24
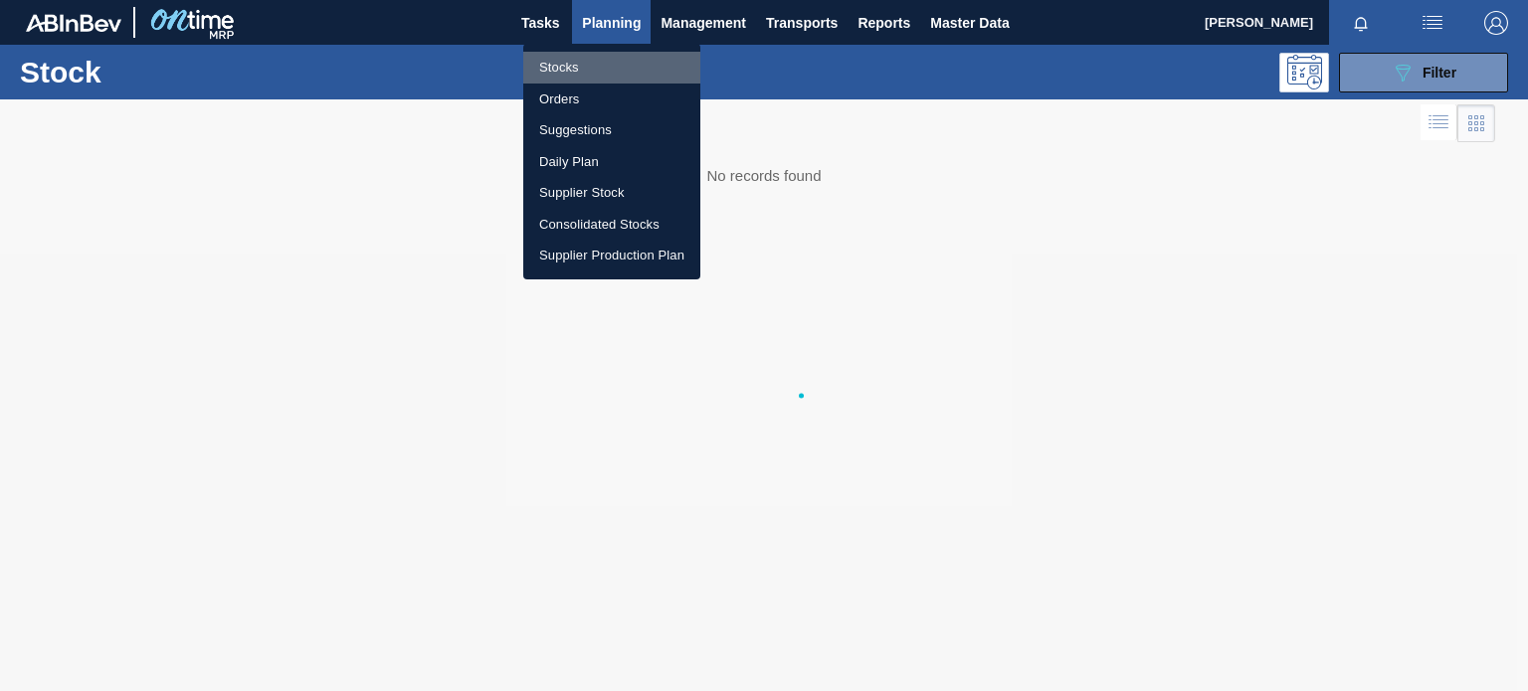
click at [561, 62] on li "Stocks" at bounding box center [611, 68] width 177 height 32
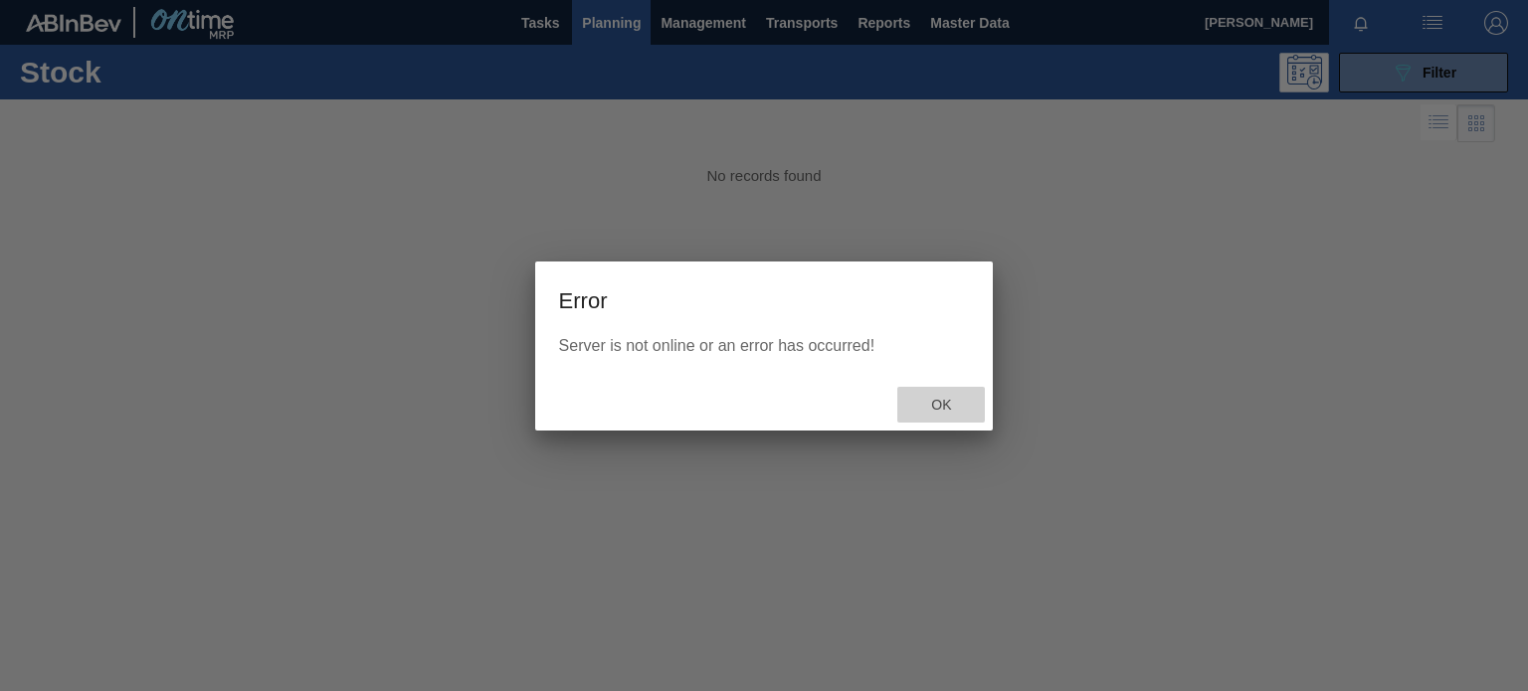
click at [947, 406] on span "Ok" at bounding box center [941, 405] width 52 height 16
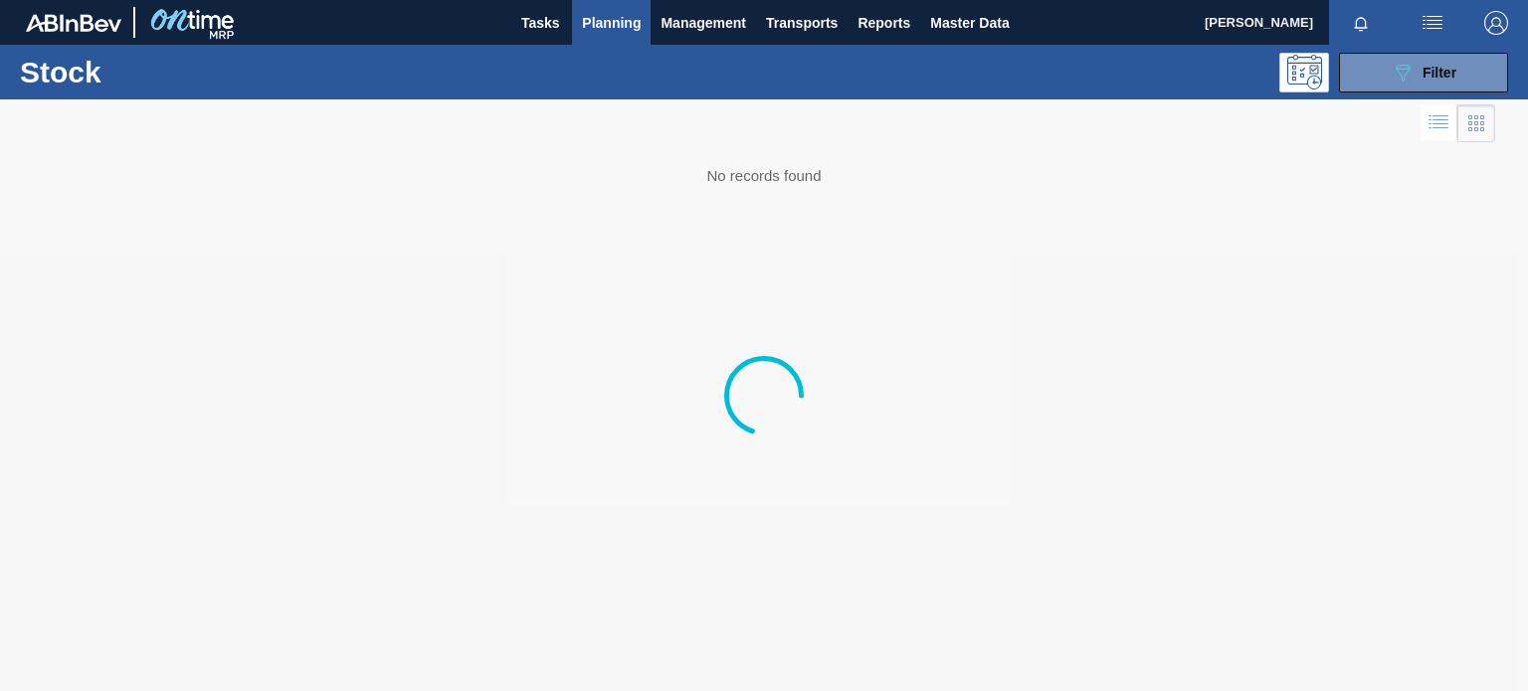
click at [601, 433] on div at bounding box center [764, 395] width 1528 height 592
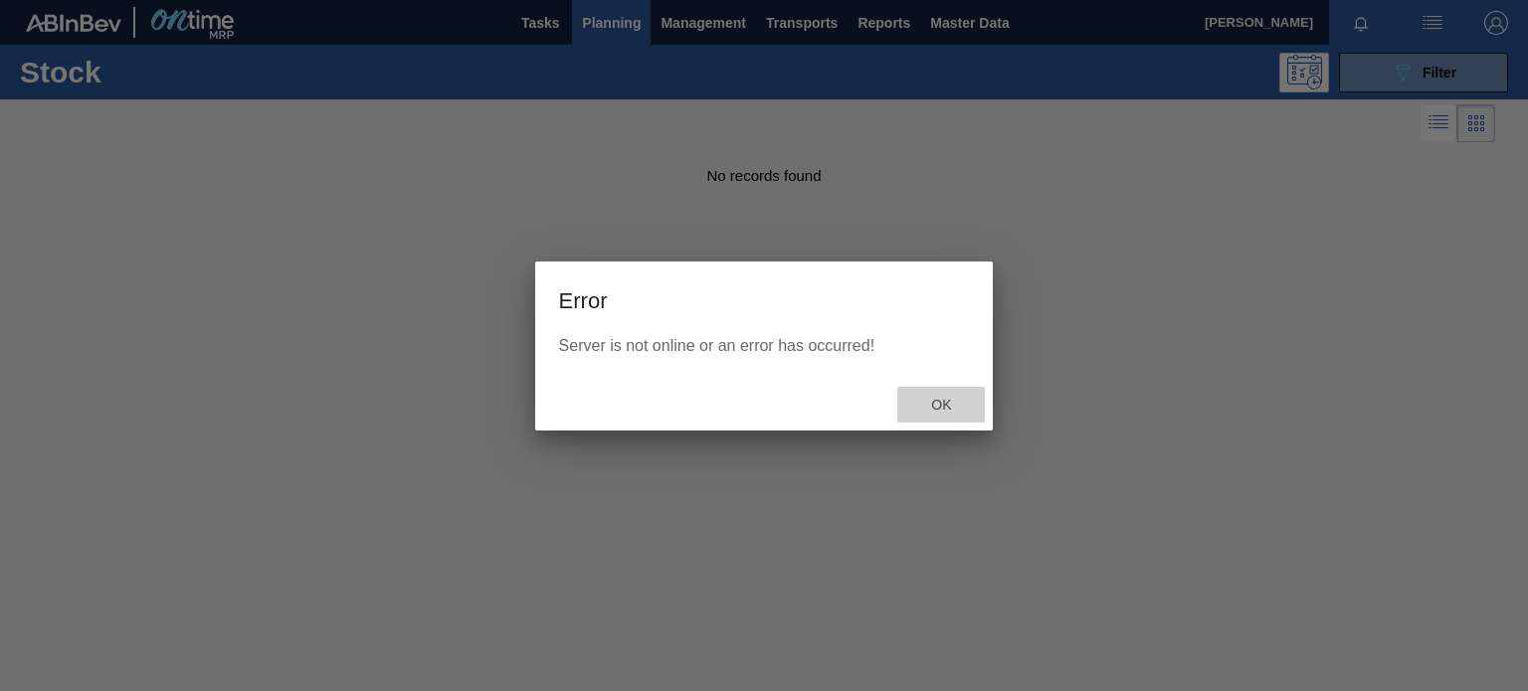
click at [937, 409] on span "Ok" at bounding box center [941, 405] width 52 height 16
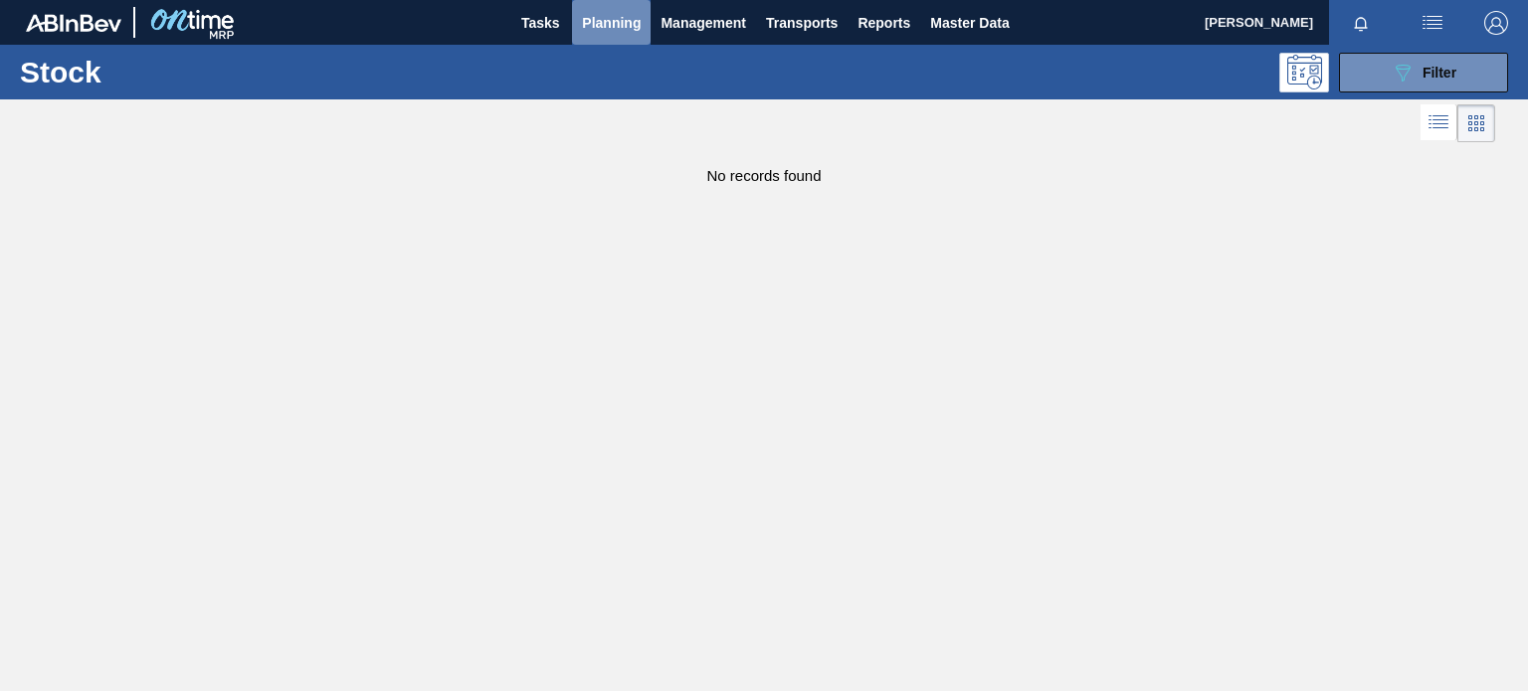
click at [626, 31] on span "Planning" at bounding box center [611, 23] width 59 height 24
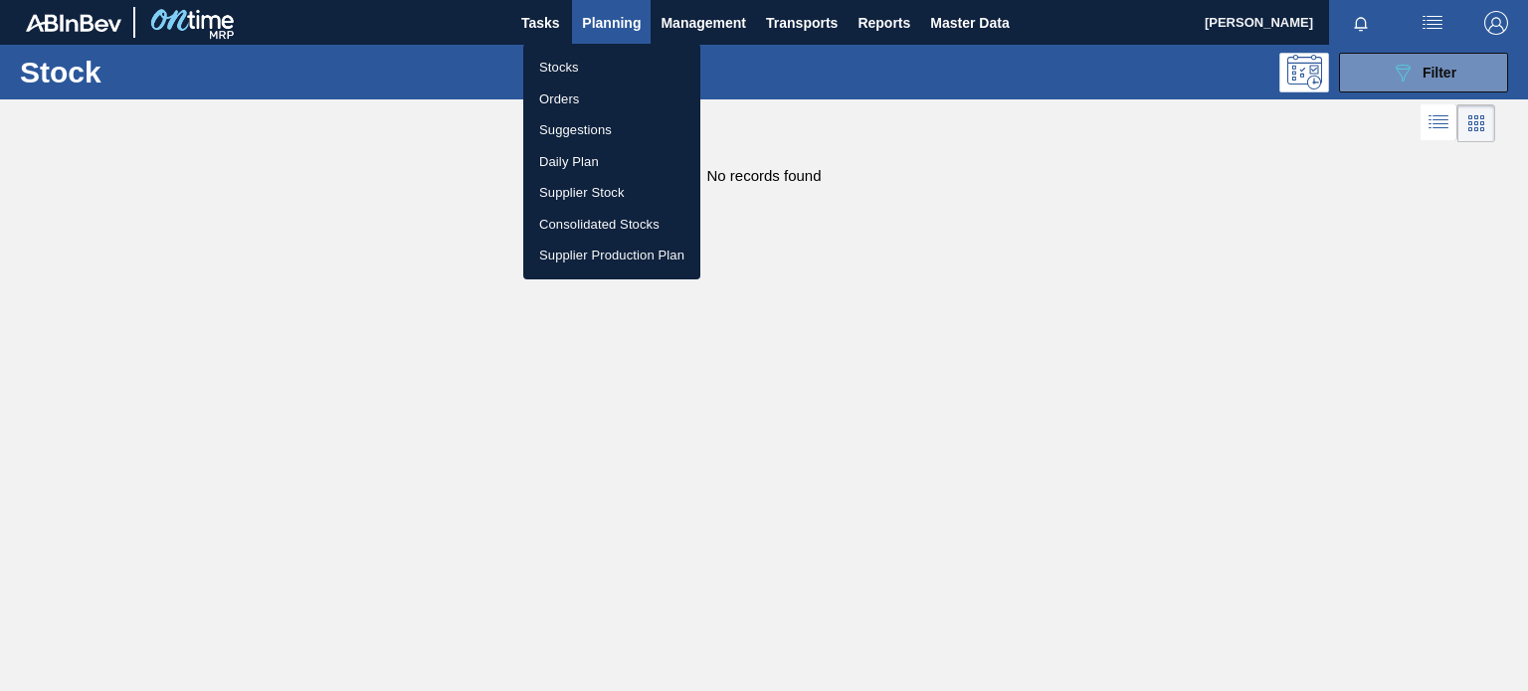
click at [561, 59] on li "Stocks" at bounding box center [611, 68] width 177 height 32
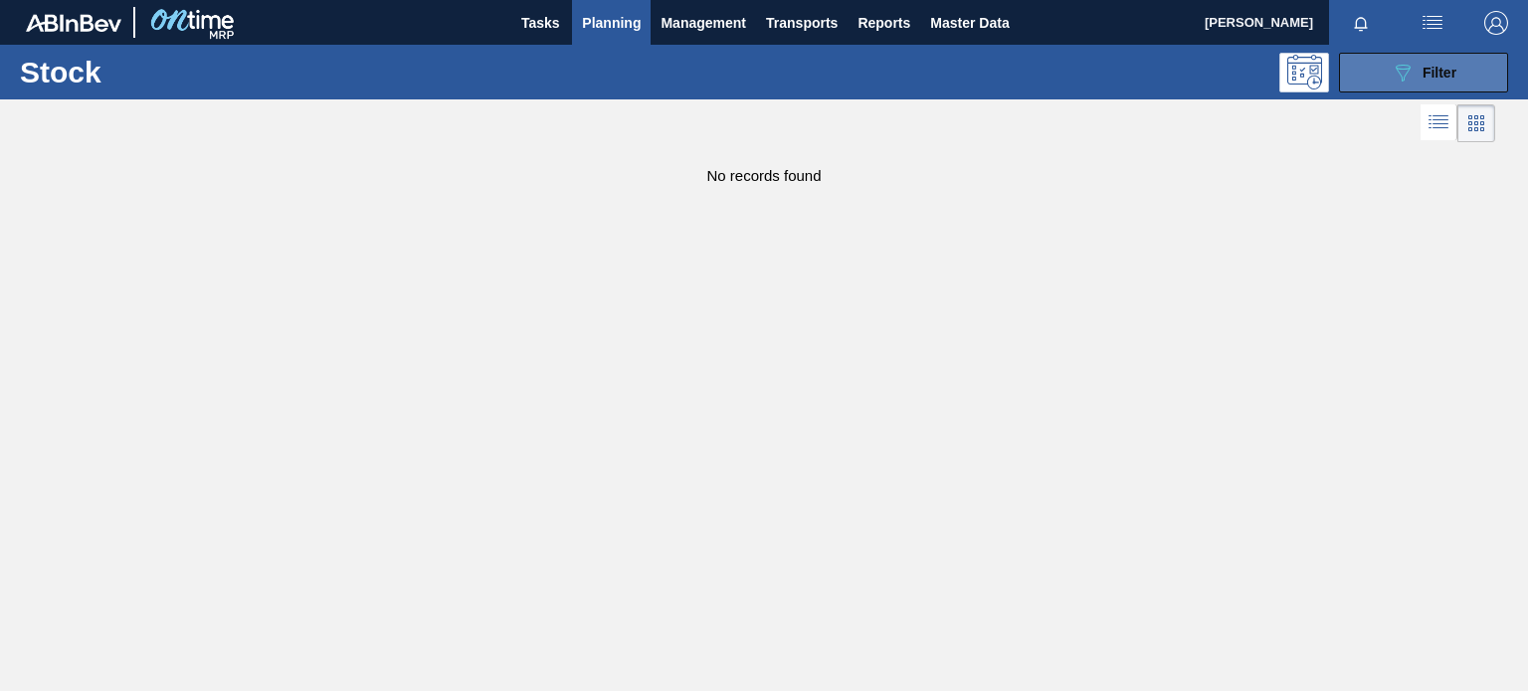
click at [1405, 67] on icon "089F7B8B-B2A5-4AFE-B5C0-19BA573D28AC" at bounding box center [1403, 73] width 24 height 24
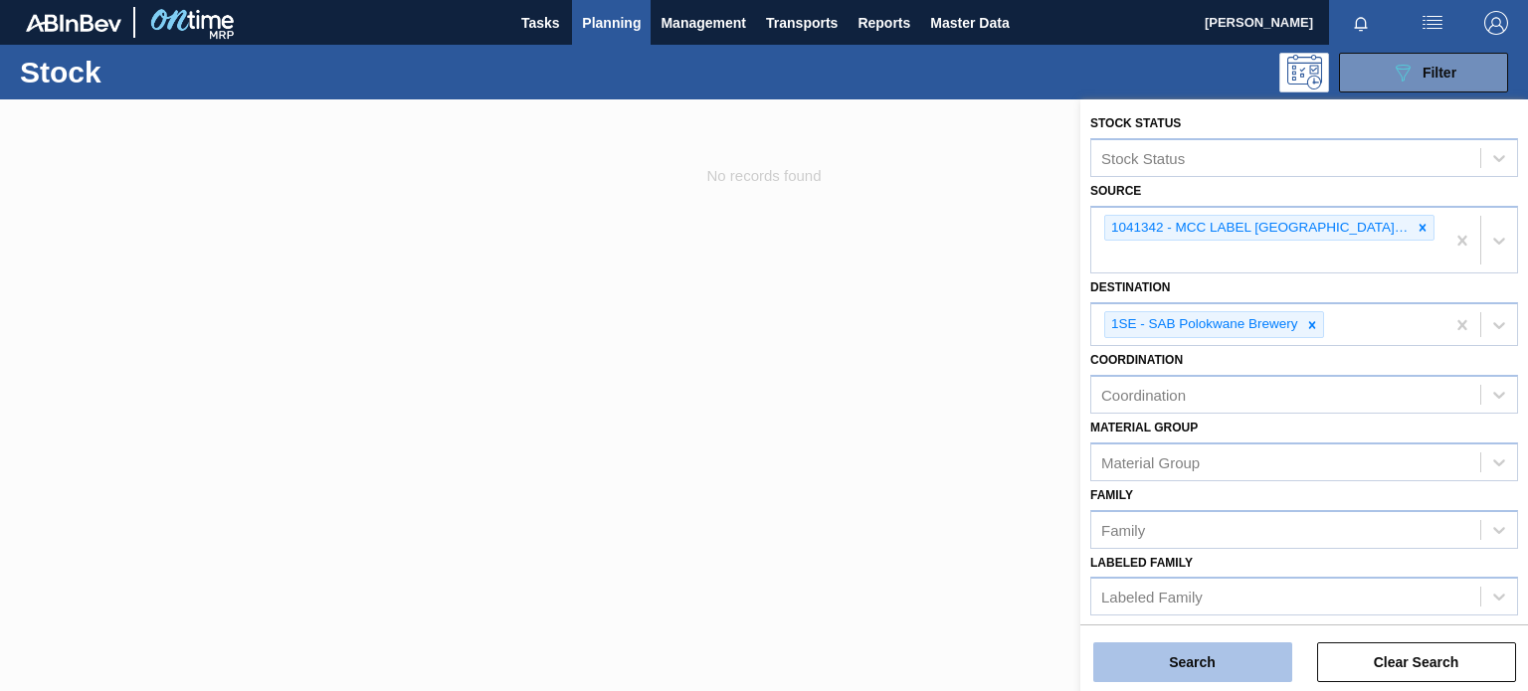
click at [1189, 653] on button "Search" at bounding box center [1192, 663] width 199 height 40
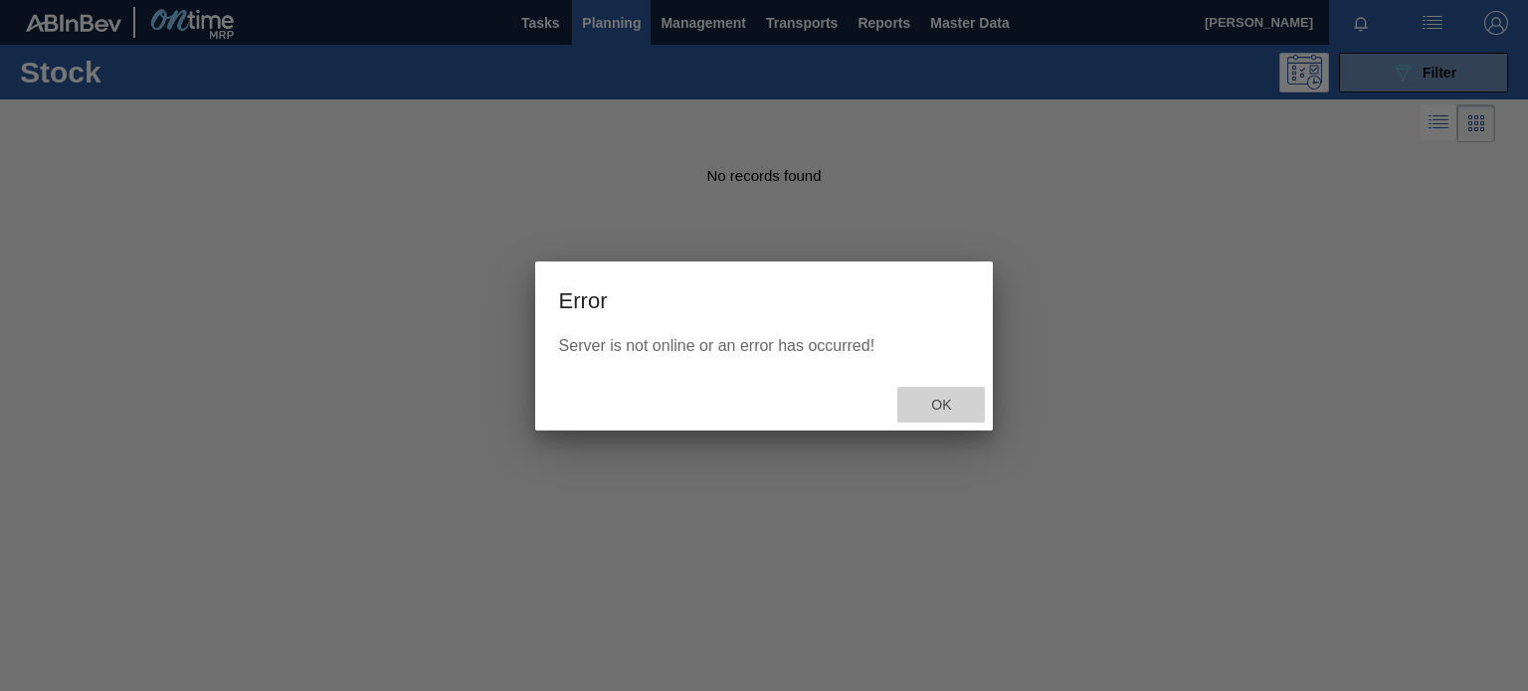
click at [942, 413] on div "Ok" at bounding box center [941, 405] width 88 height 37
